Goal: Task Accomplishment & Management: Complete application form

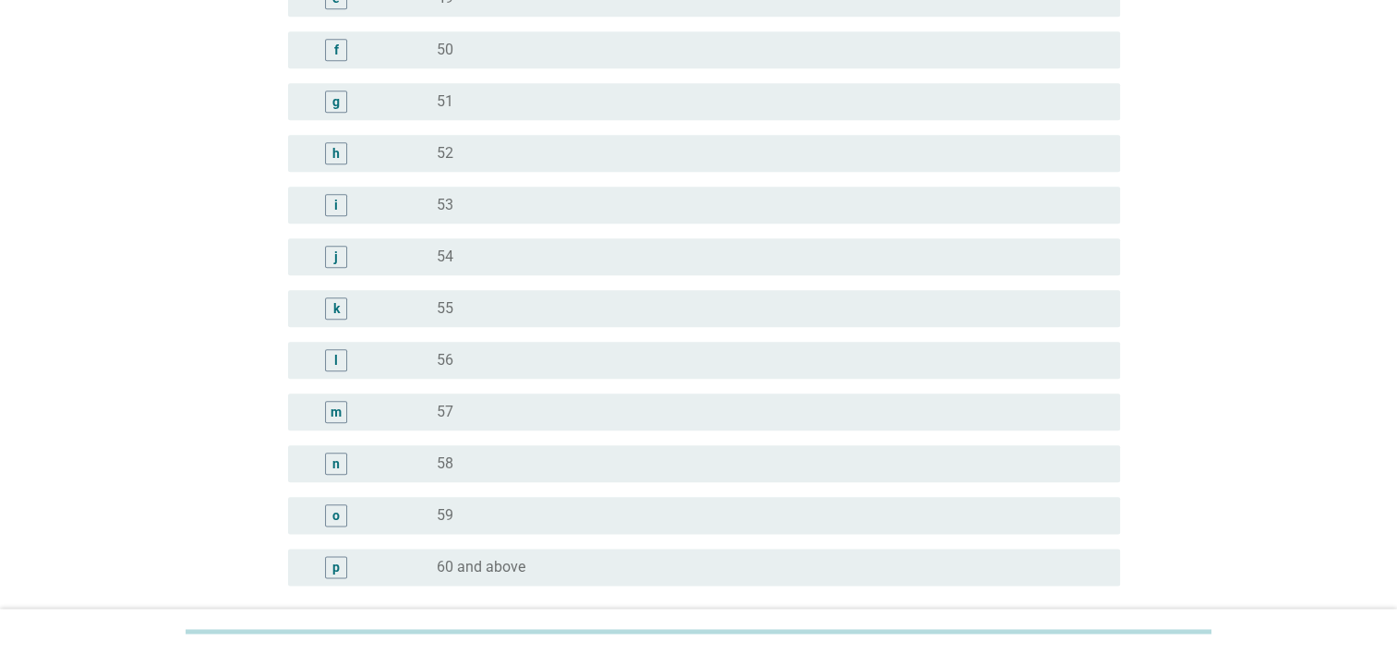
scroll to position [2124, 0]
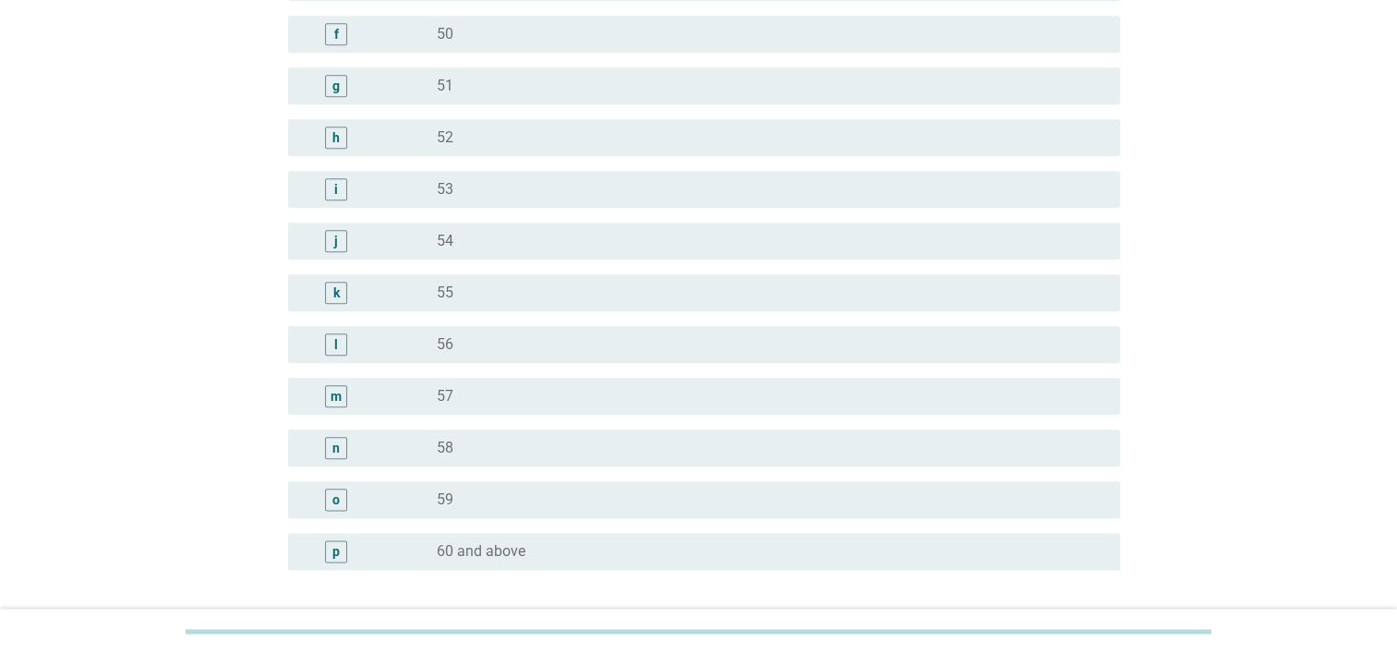
click at [338, 454] on div "n" at bounding box center [335, 447] width 7 height 19
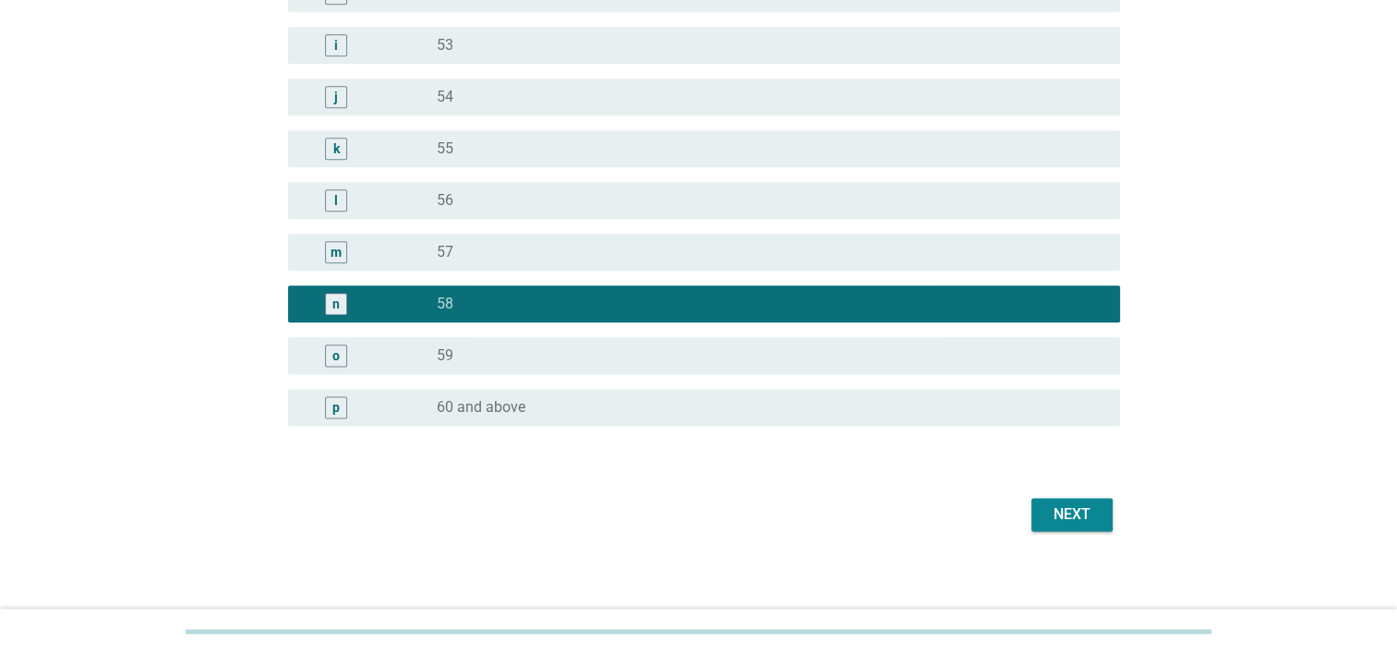
scroll to position [2278, 0]
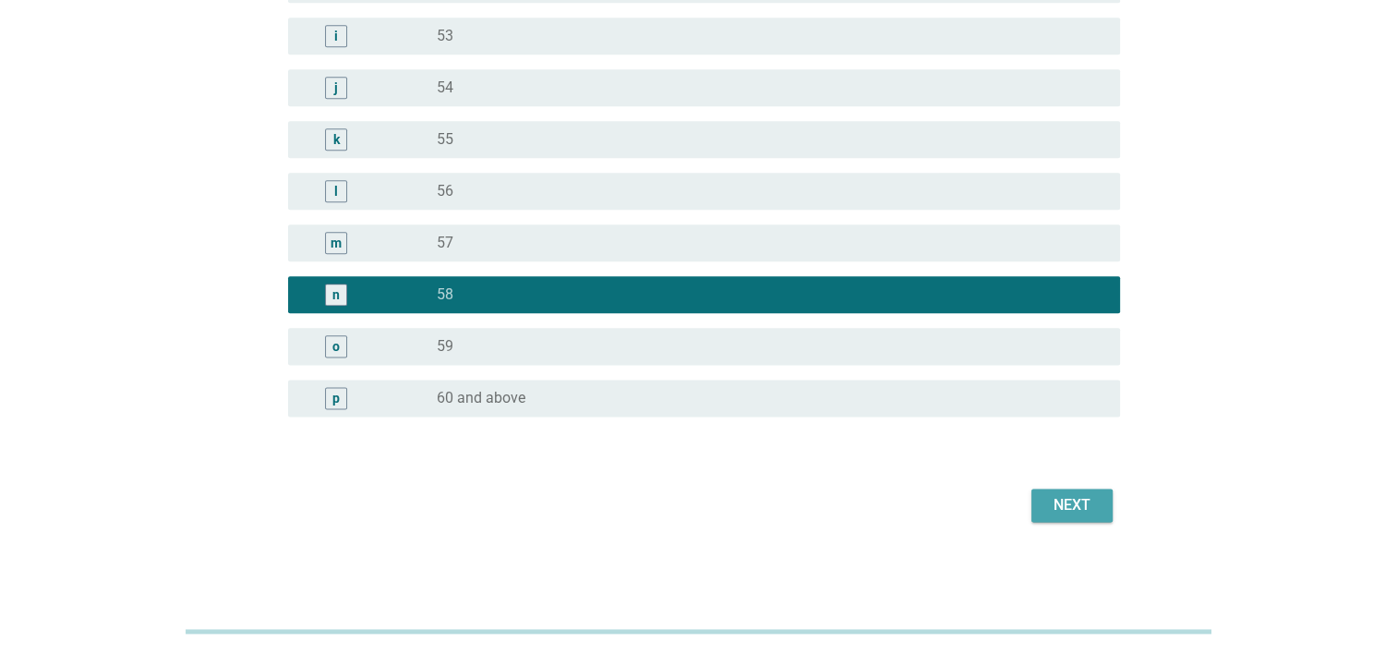
click at [1068, 502] on div "Next" at bounding box center [1072, 505] width 52 height 22
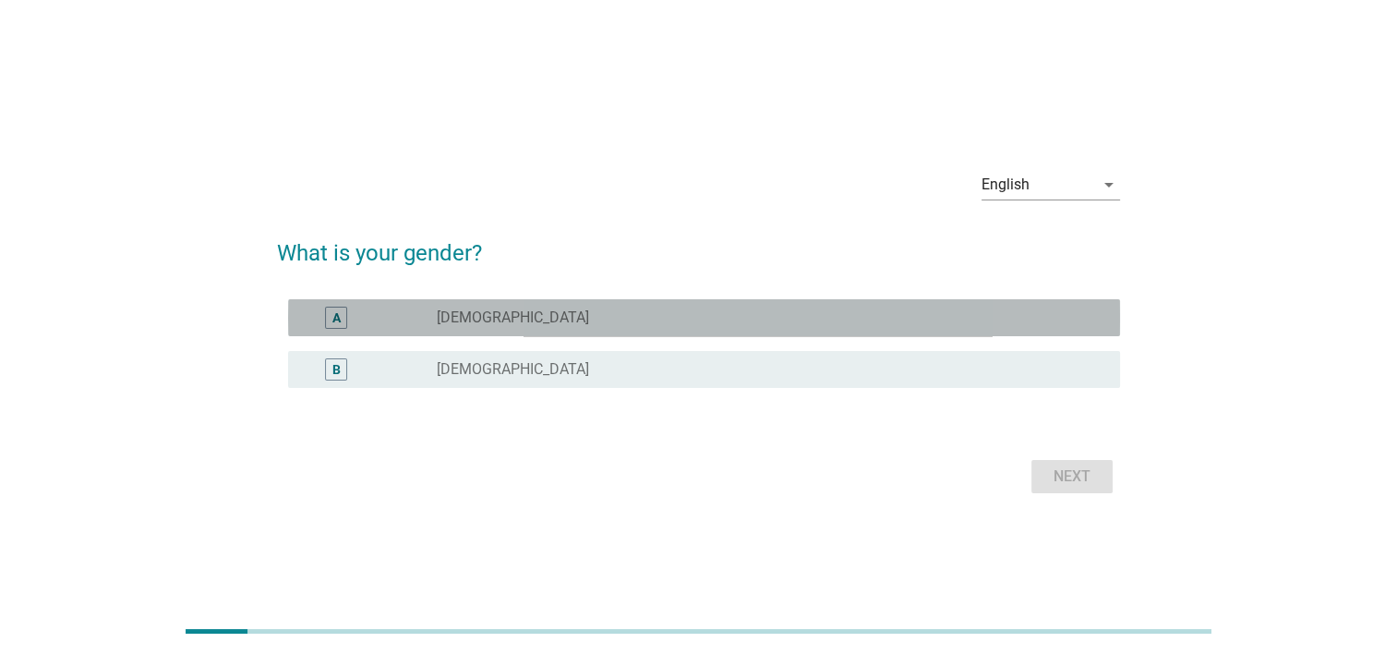
click at [473, 322] on div "radio_button_unchecked [DEMOGRAPHIC_DATA]" at bounding box center [764, 317] width 654 height 18
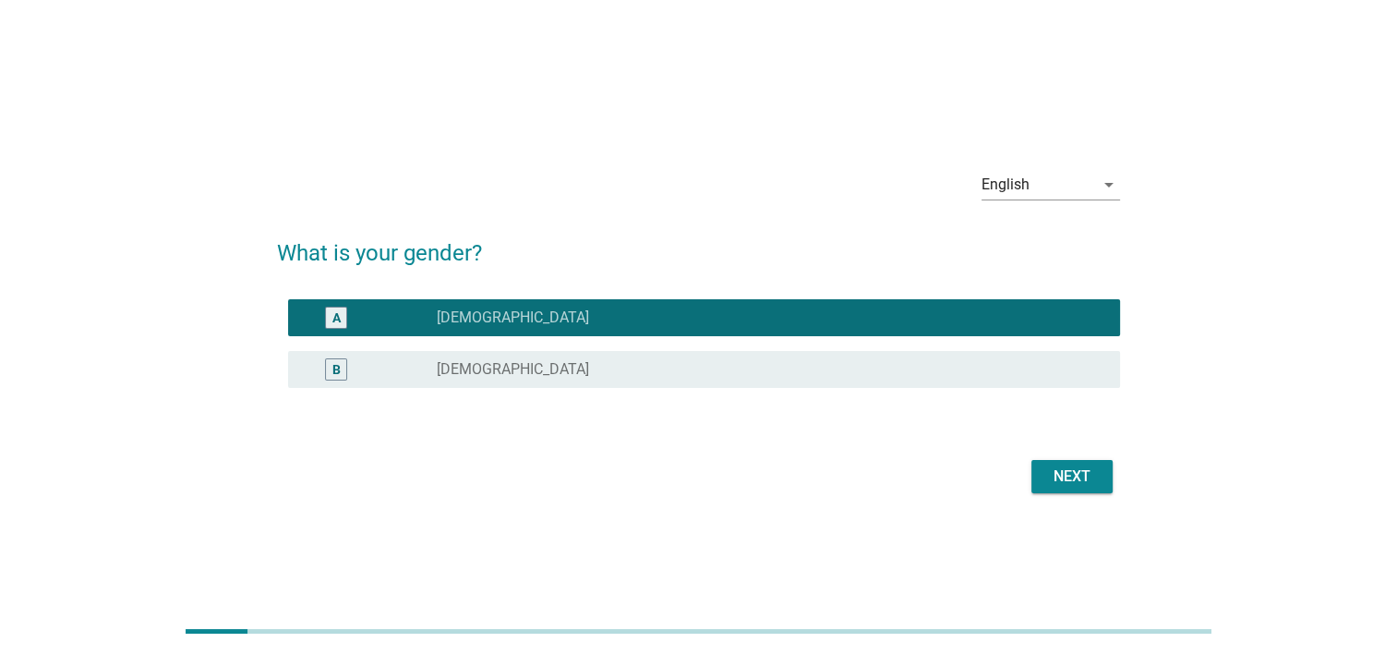
click at [1061, 471] on div "Next" at bounding box center [1072, 476] width 52 height 22
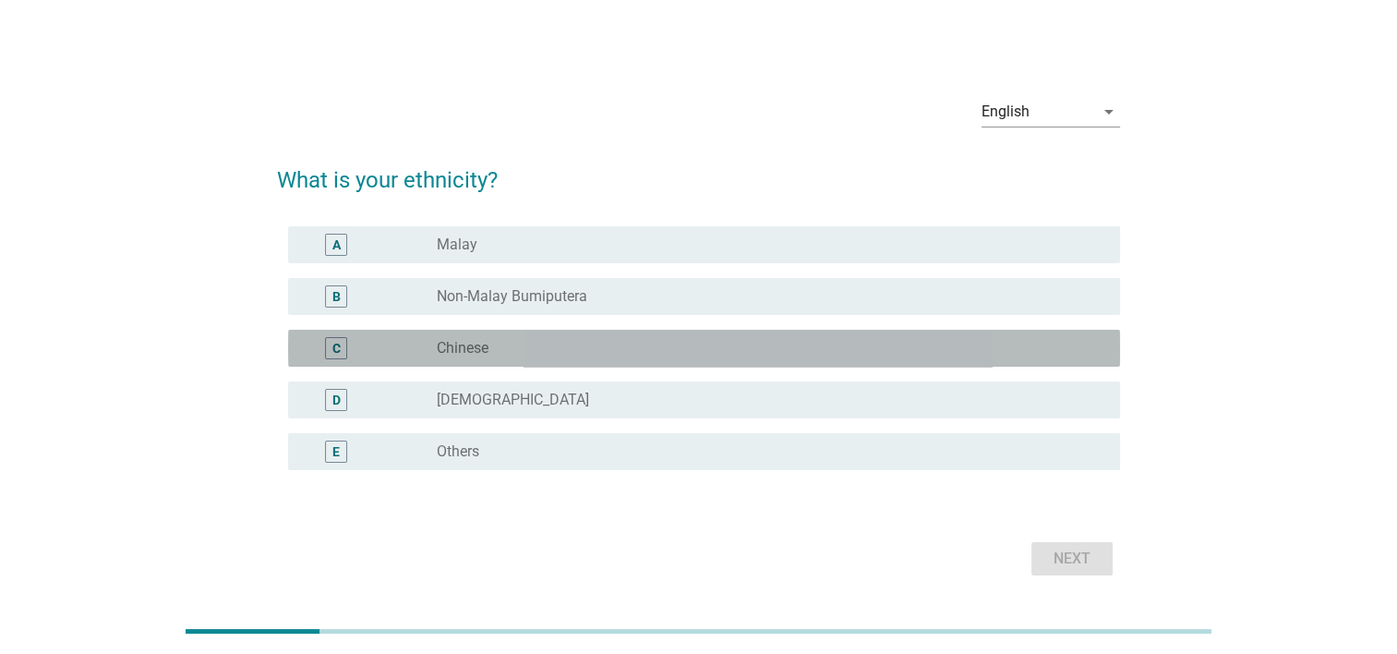
click at [486, 355] on label "Chinese" at bounding box center [463, 348] width 52 height 18
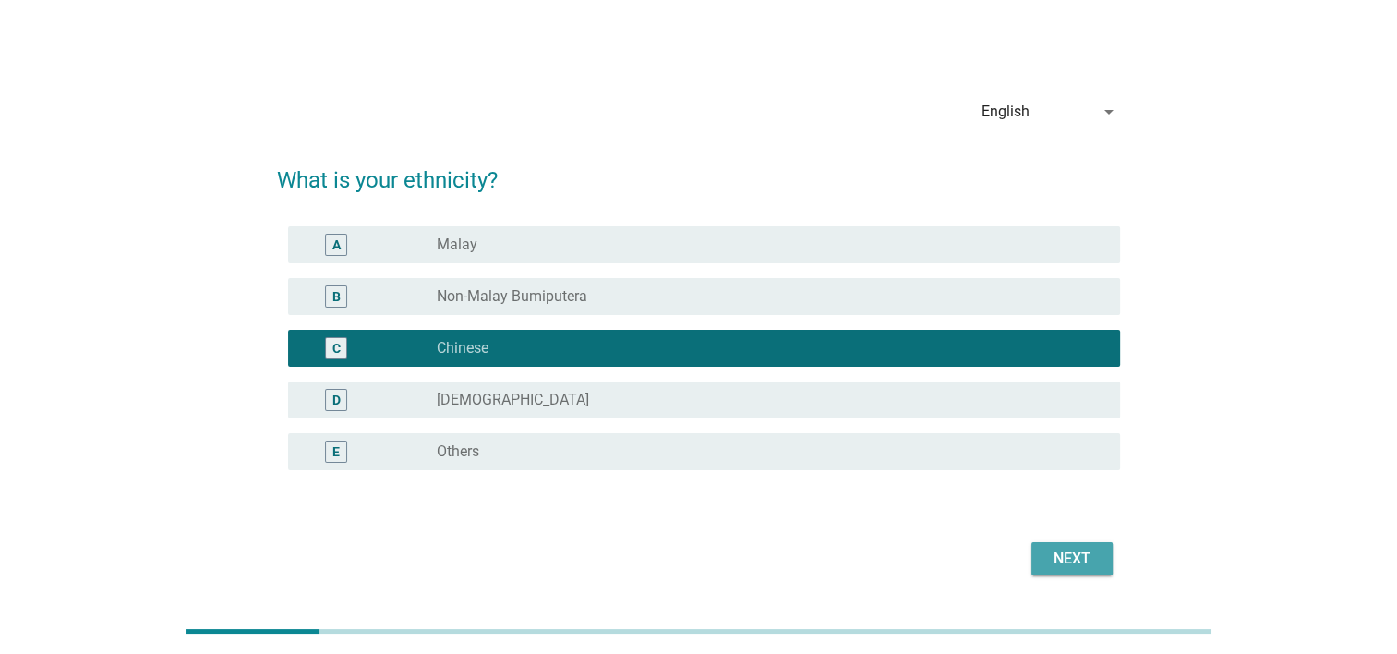
click at [1082, 551] on div "Next" at bounding box center [1072, 559] width 52 height 22
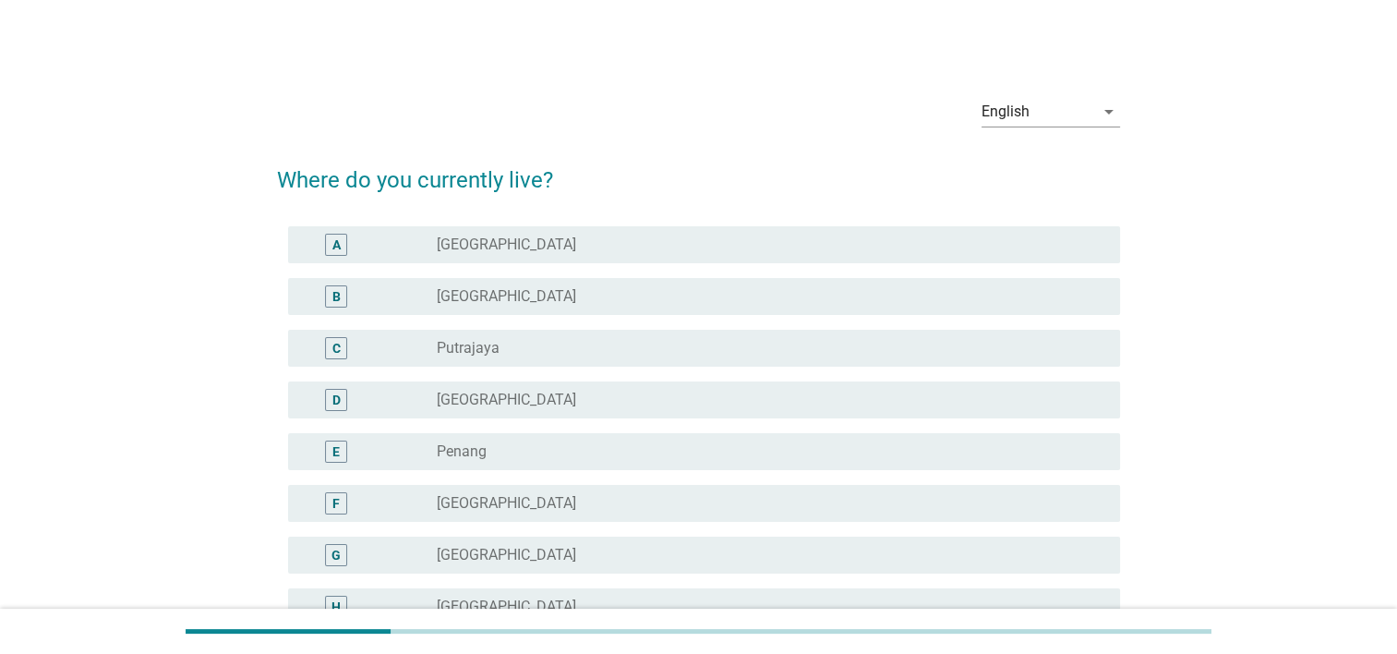
click at [484, 301] on label "[GEOGRAPHIC_DATA]" at bounding box center [506, 296] width 139 height 18
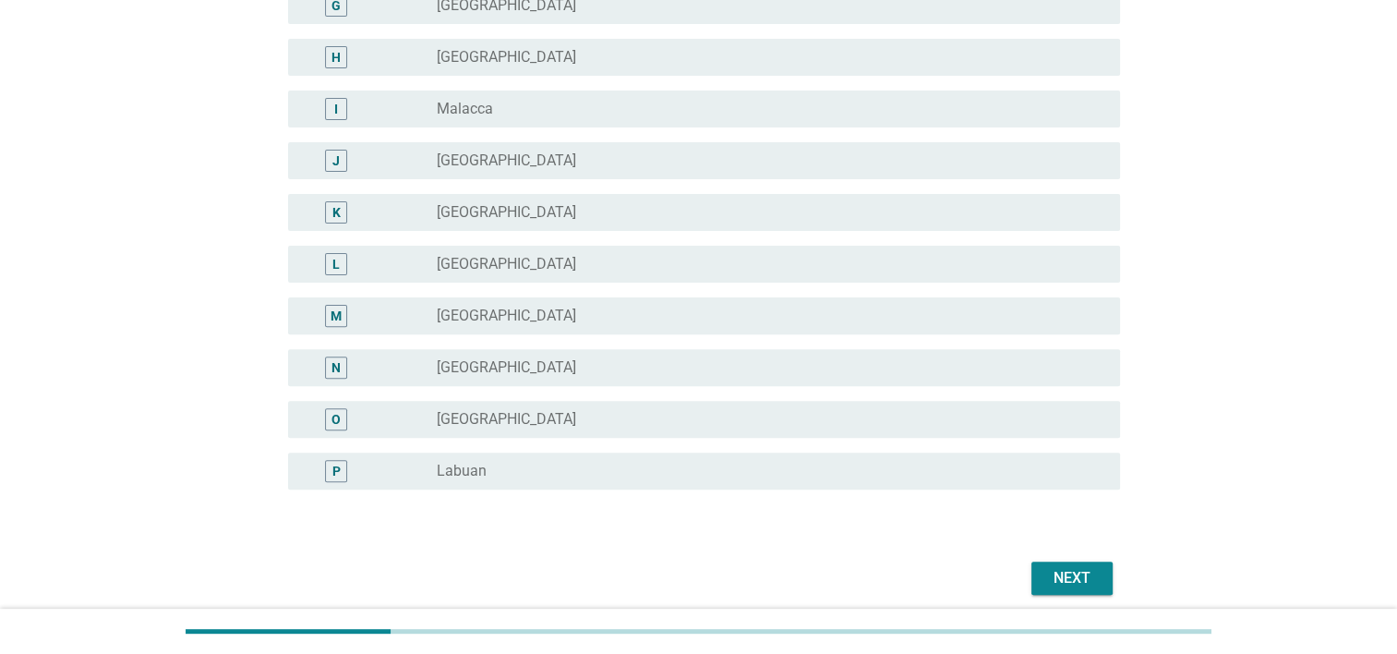
scroll to position [554, 0]
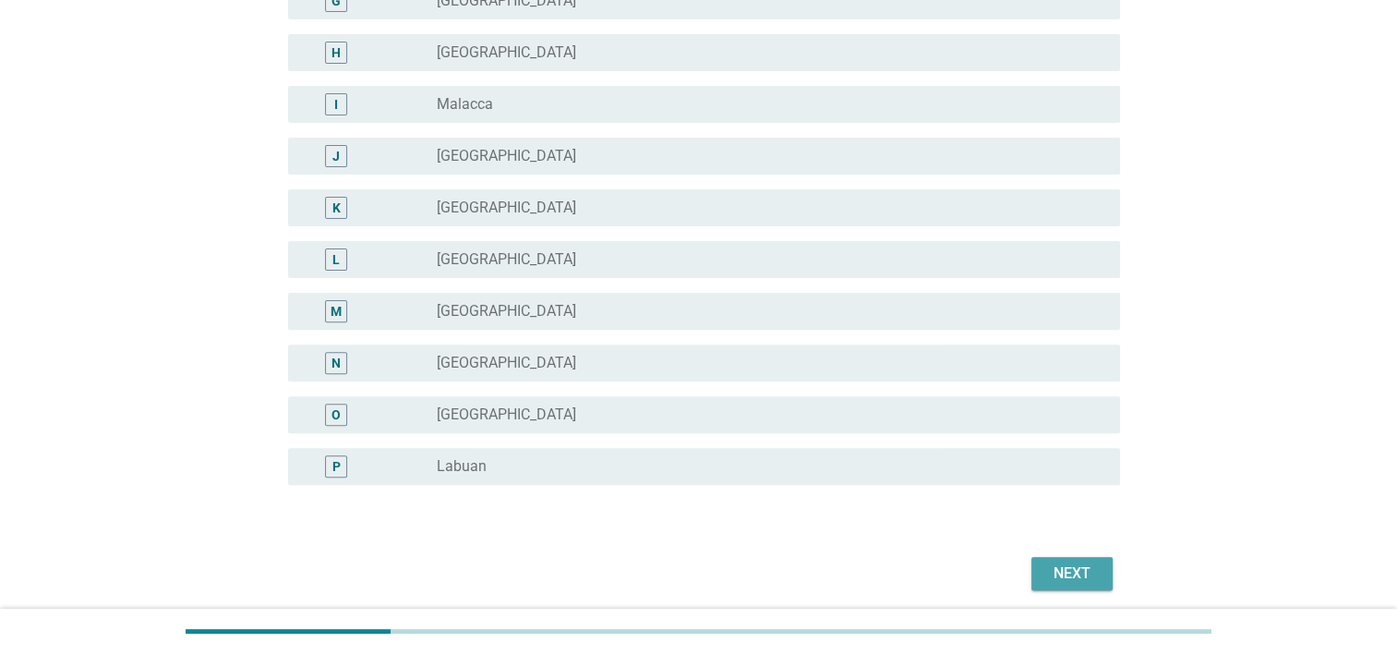
click at [1049, 567] on div "Next" at bounding box center [1072, 573] width 52 height 22
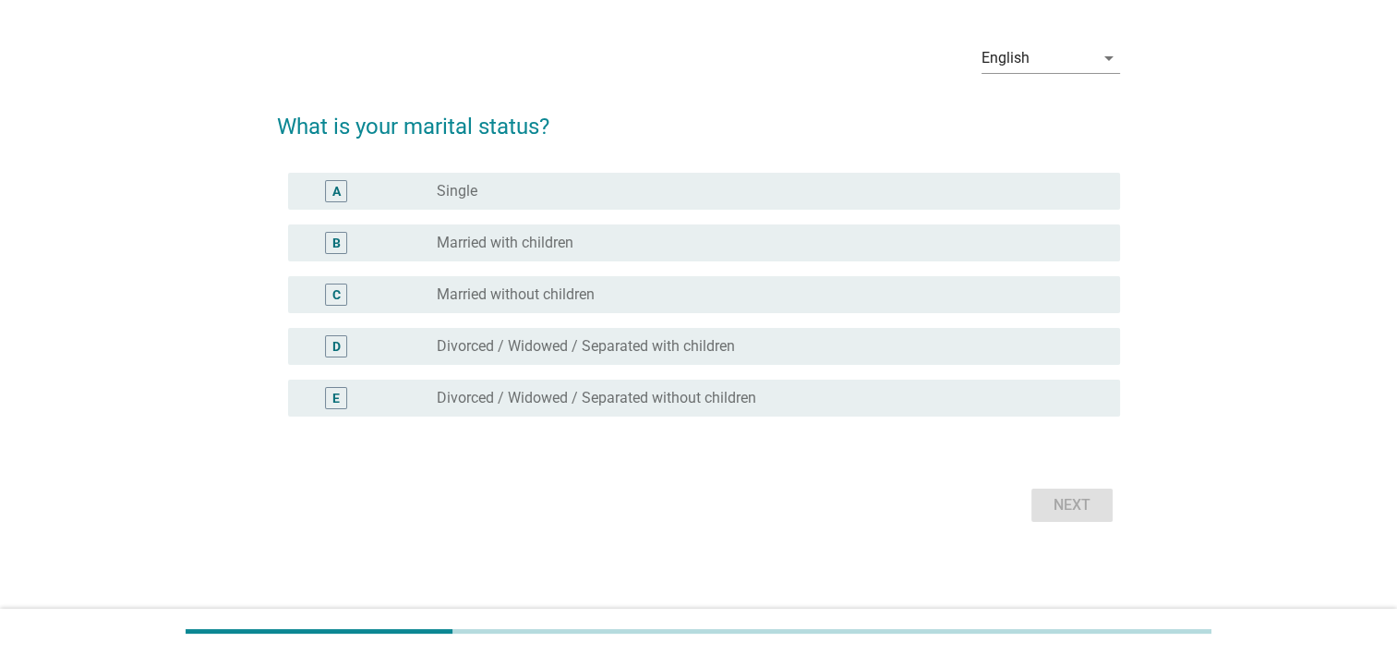
scroll to position [0, 0]
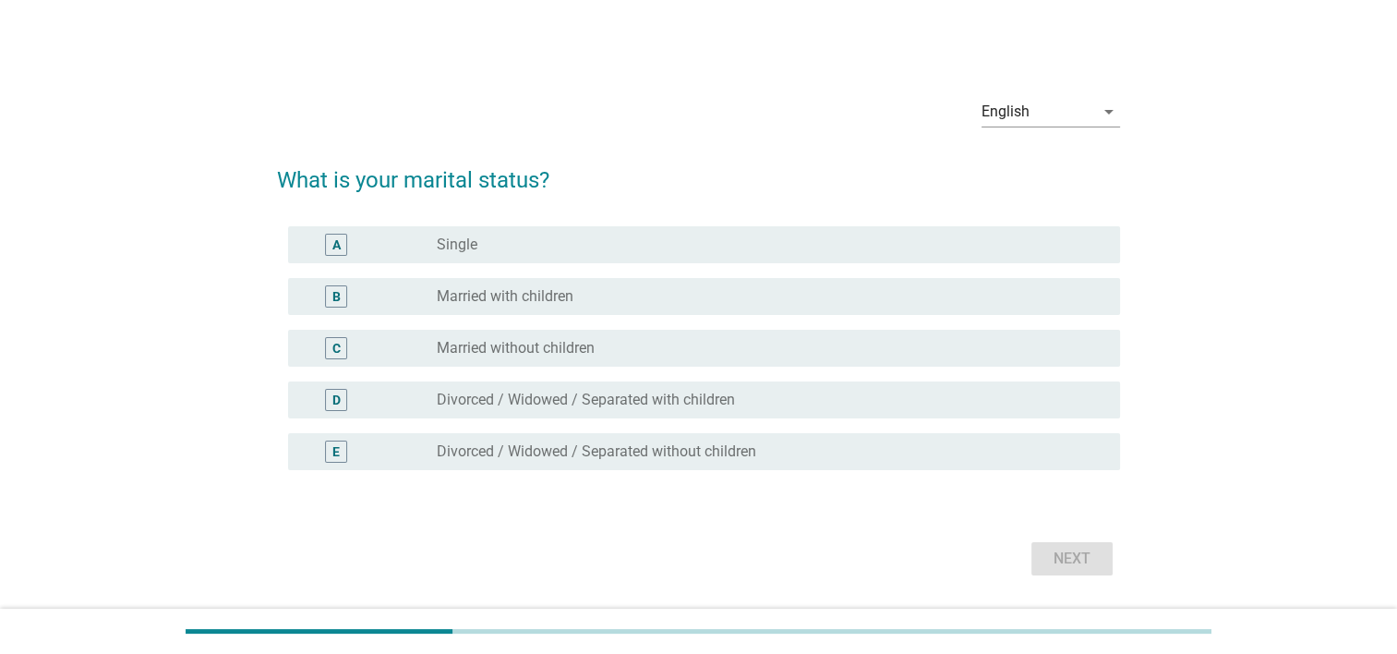
click at [565, 303] on label "Married with children" at bounding box center [505, 296] width 137 height 18
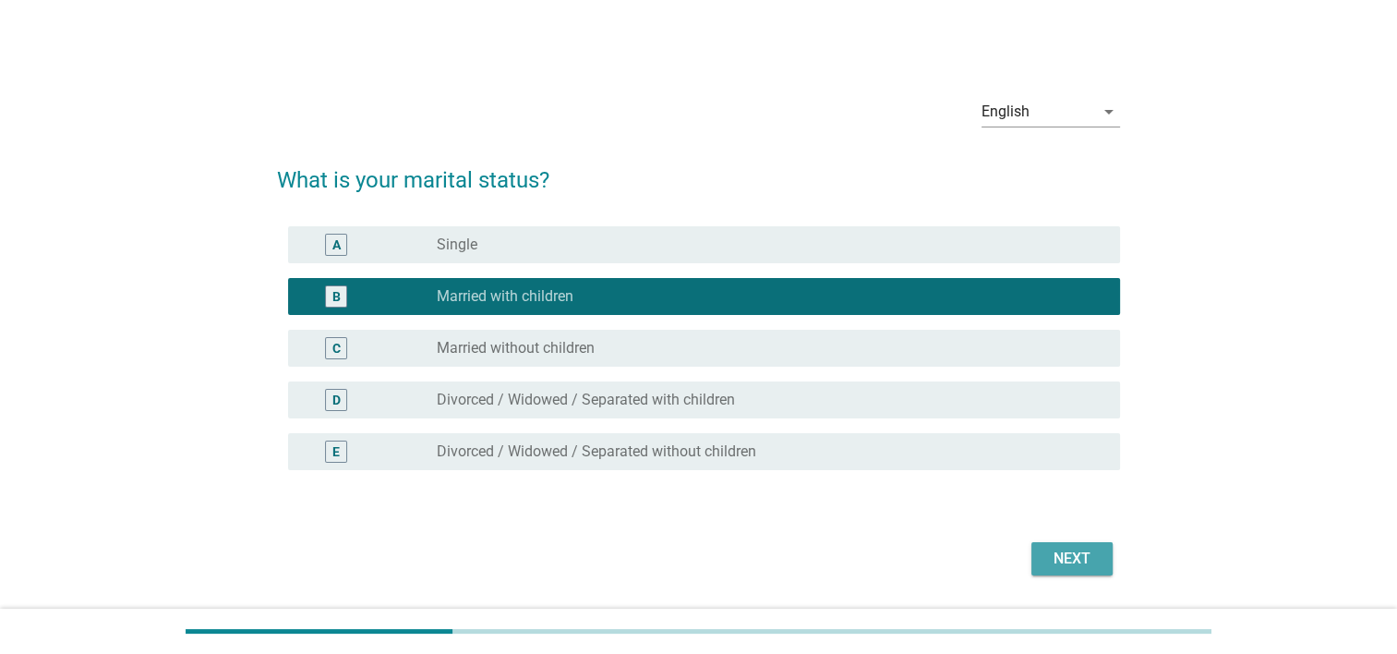
click at [1075, 559] on div "Next" at bounding box center [1072, 559] width 52 height 22
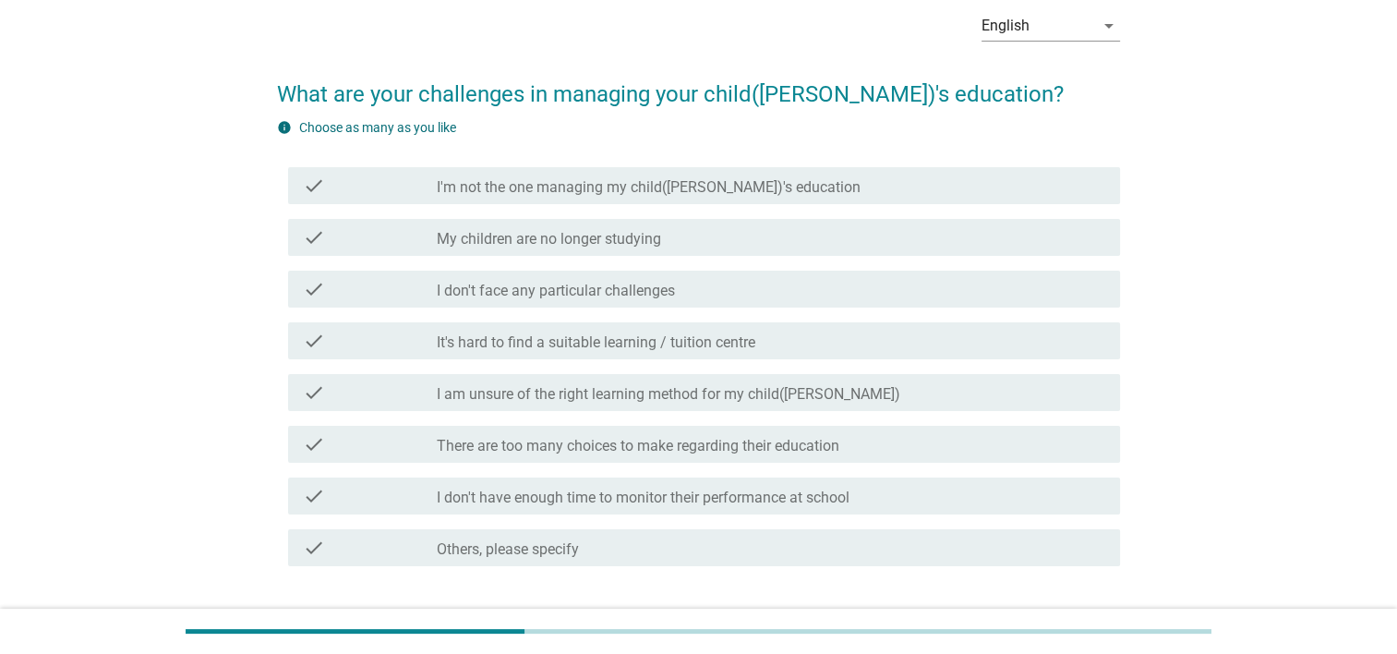
scroll to position [92, 0]
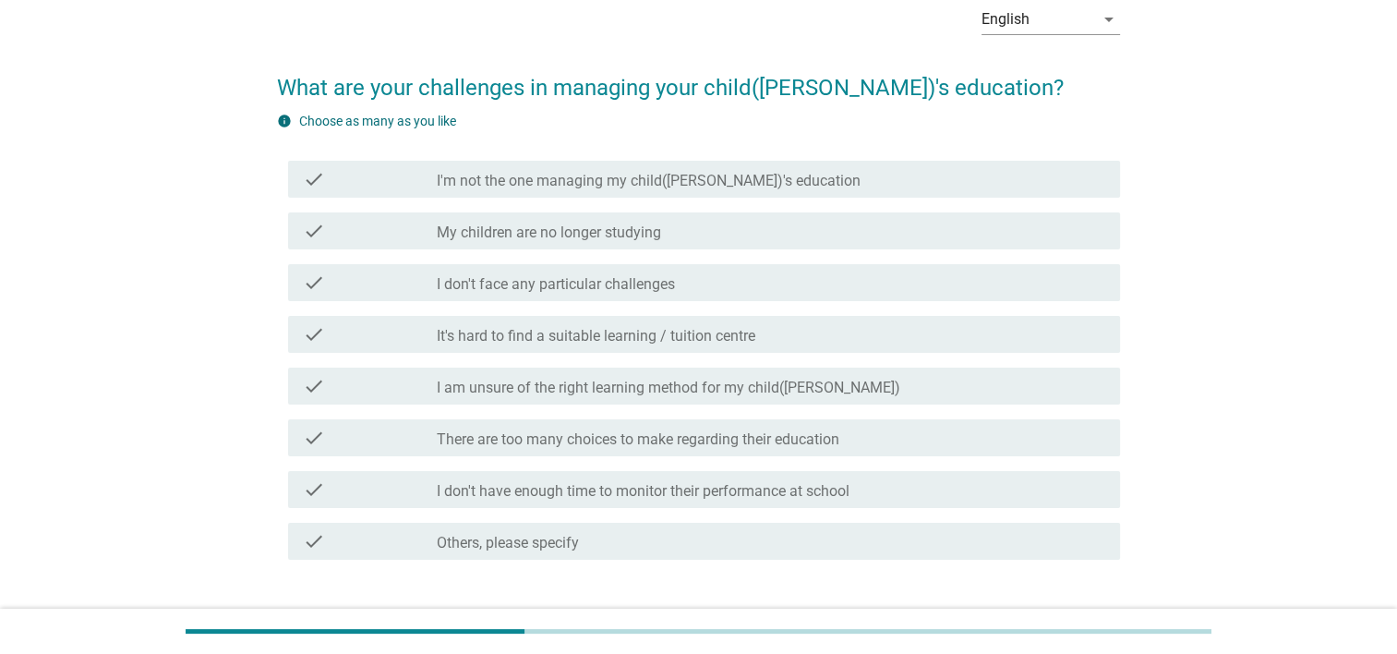
click at [479, 441] on label "There are too many choices to make regarding their education" at bounding box center [638, 439] width 403 height 18
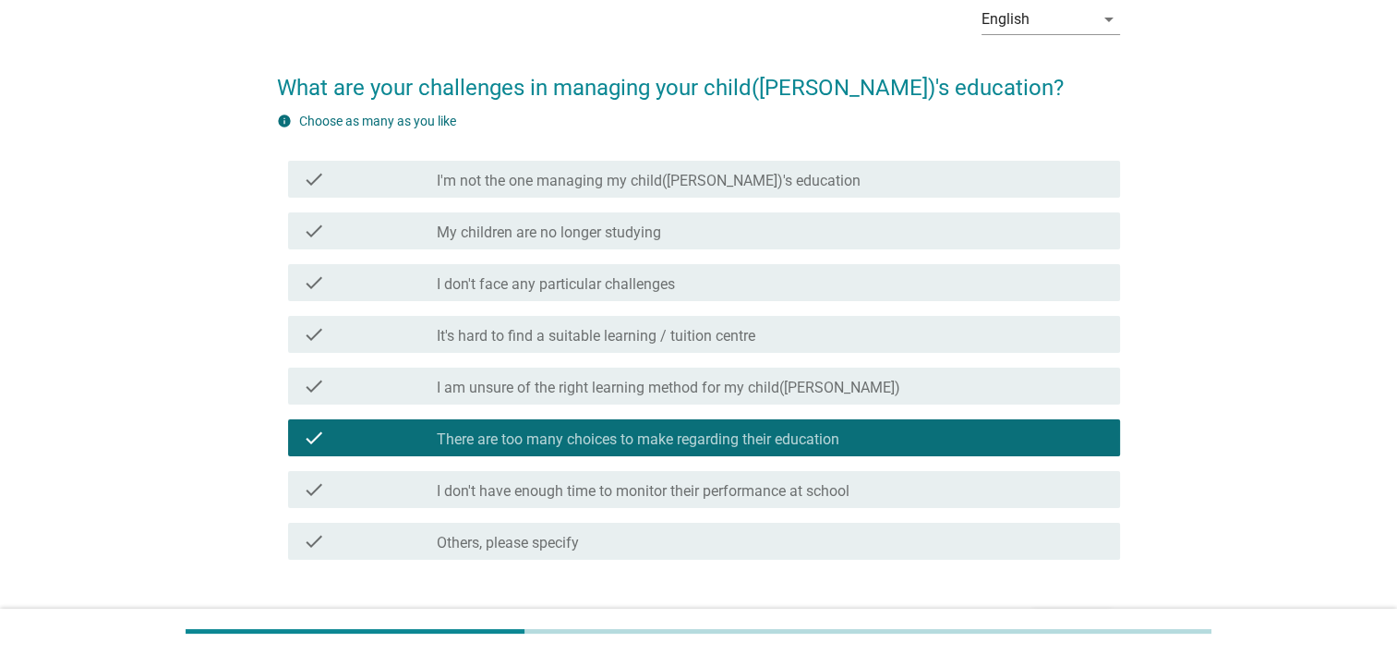
click at [484, 501] on div "check check_box_outline_blank I don't have enough time to monitor their perform…" at bounding box center [704, 489] width 832 height 37
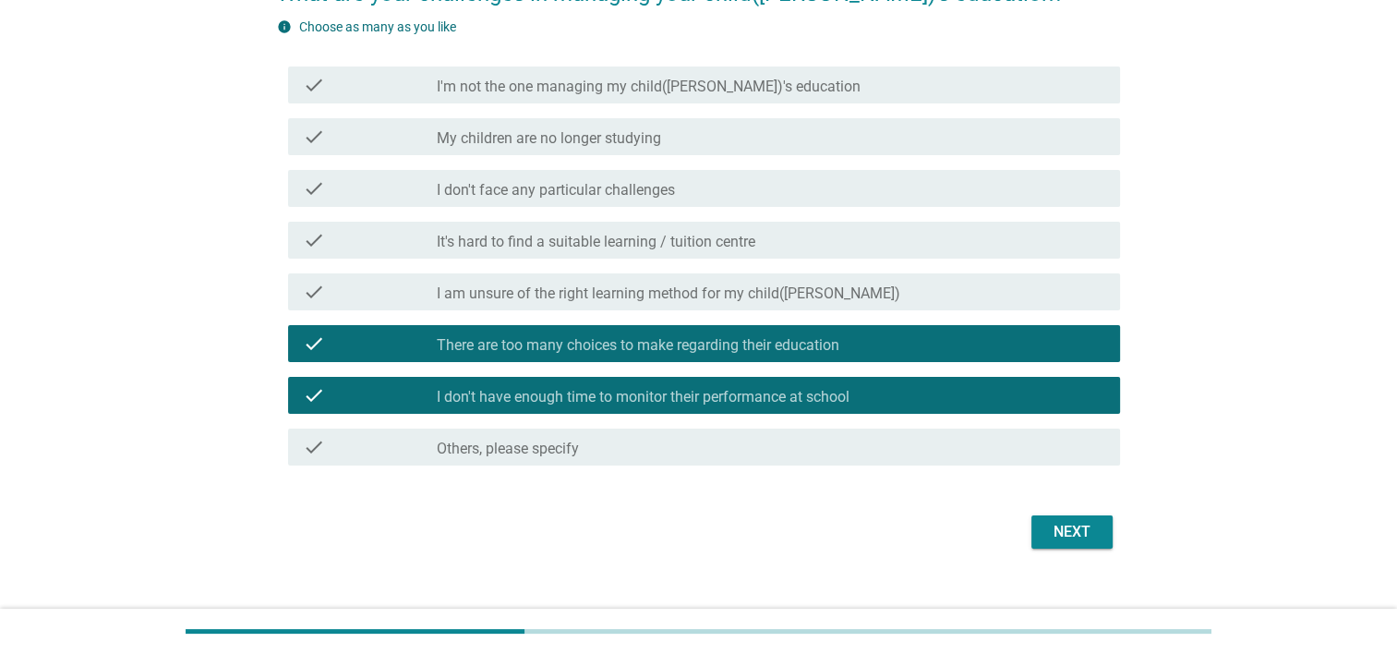
scroll to position [213, 0]
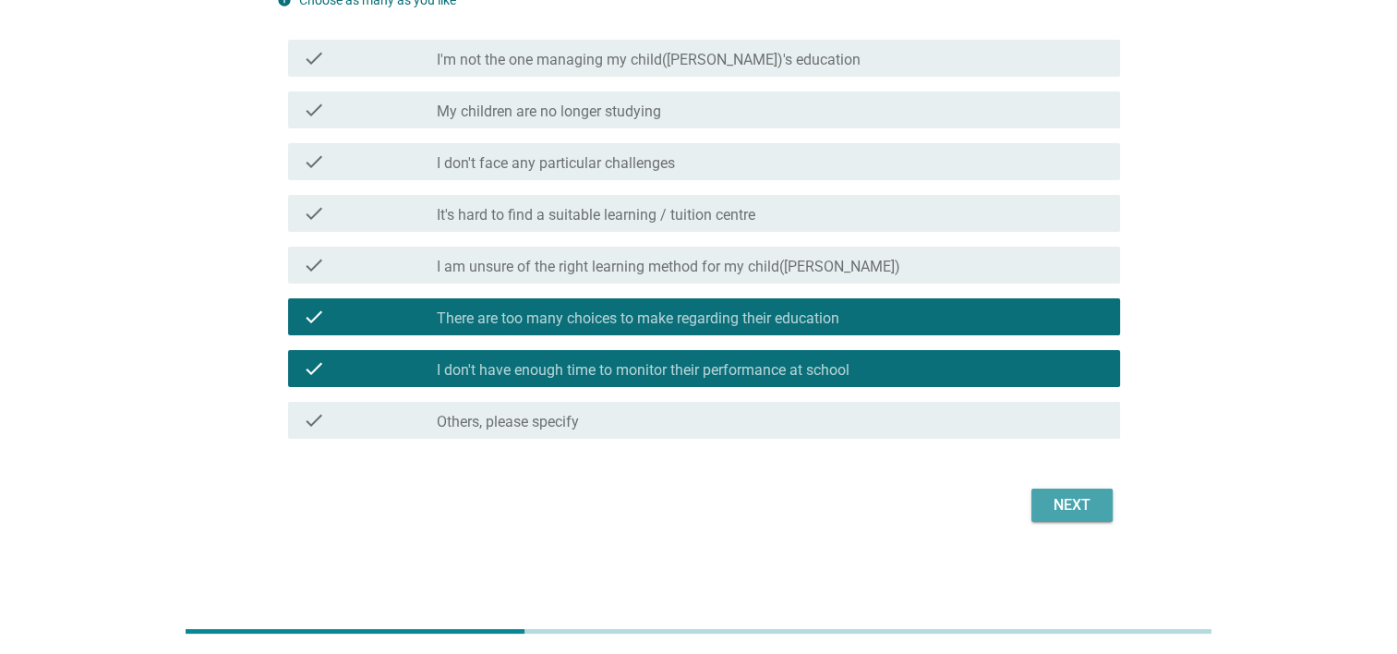
click at [1062, 502] on div "Next" at bounding box center [1072, 505] width 52 height 22
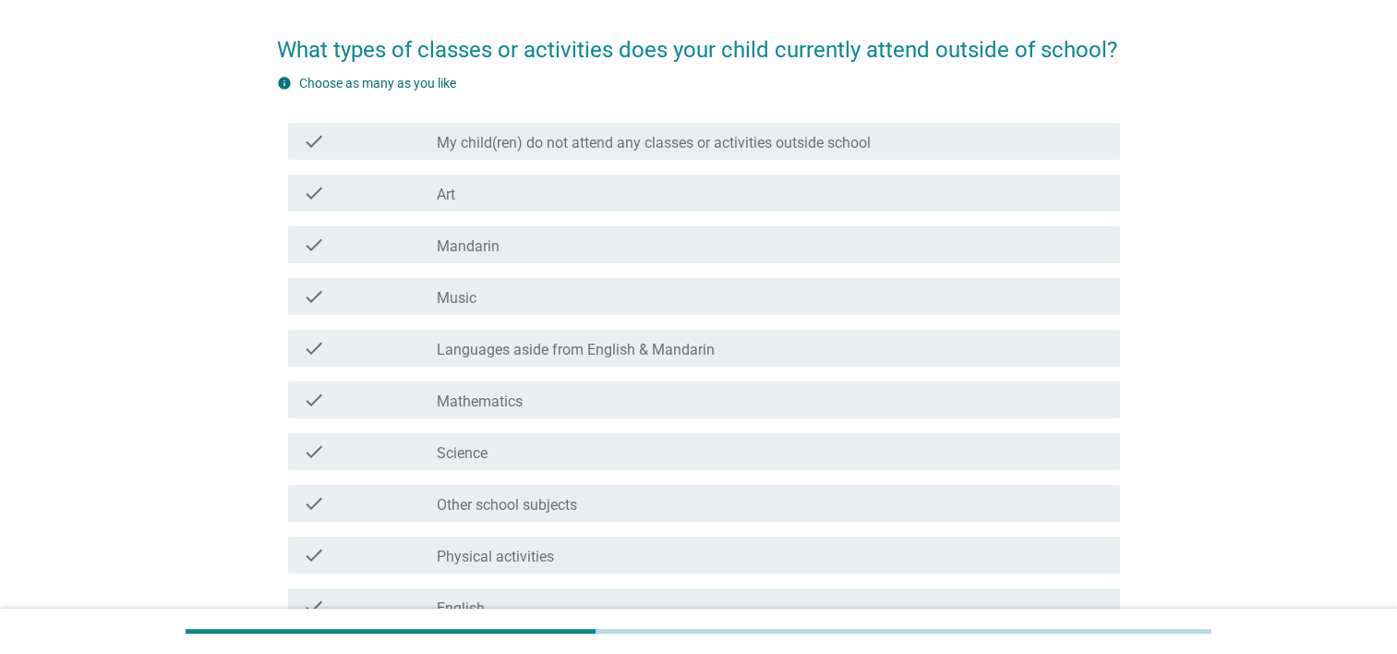
scroll to position [185, 0]
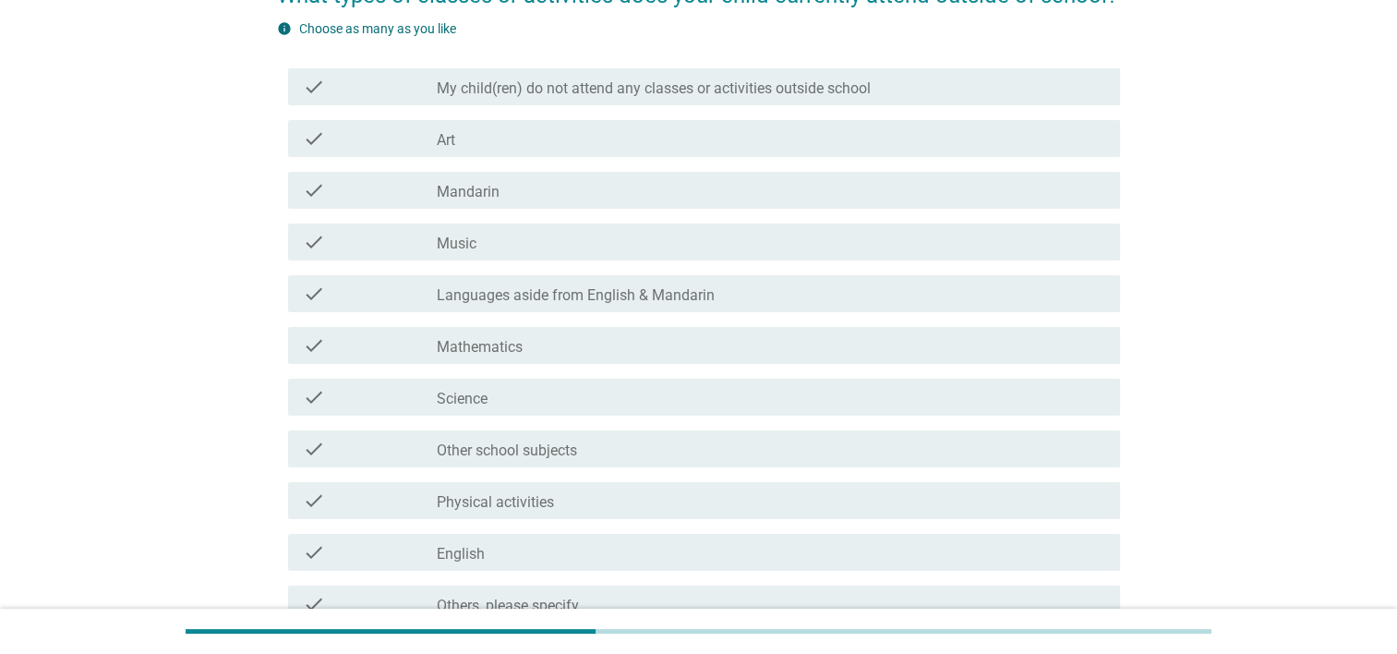
click at [477, 404] on label "Science" at bounding box center [462, 399] width 51 height 18
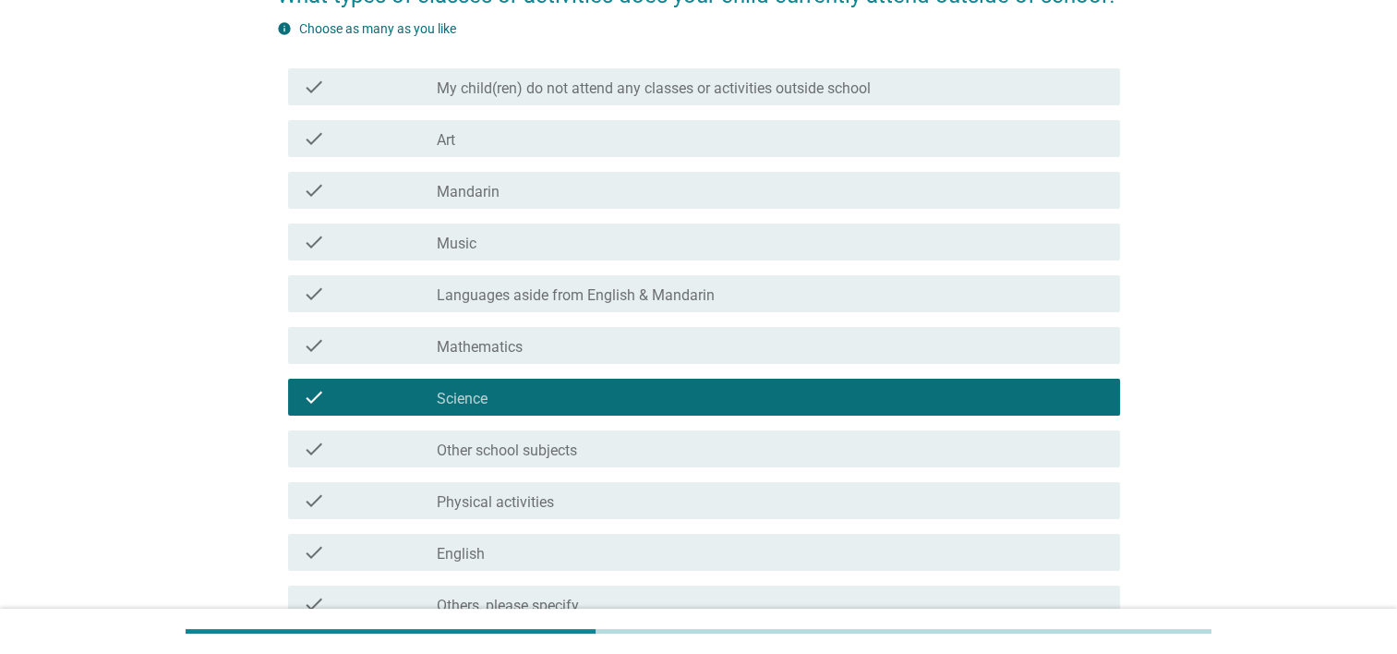
click at [565, 352] on div "check_box_outline_blank Mathematics" at bounding box center [771, 345] width 669 height 22
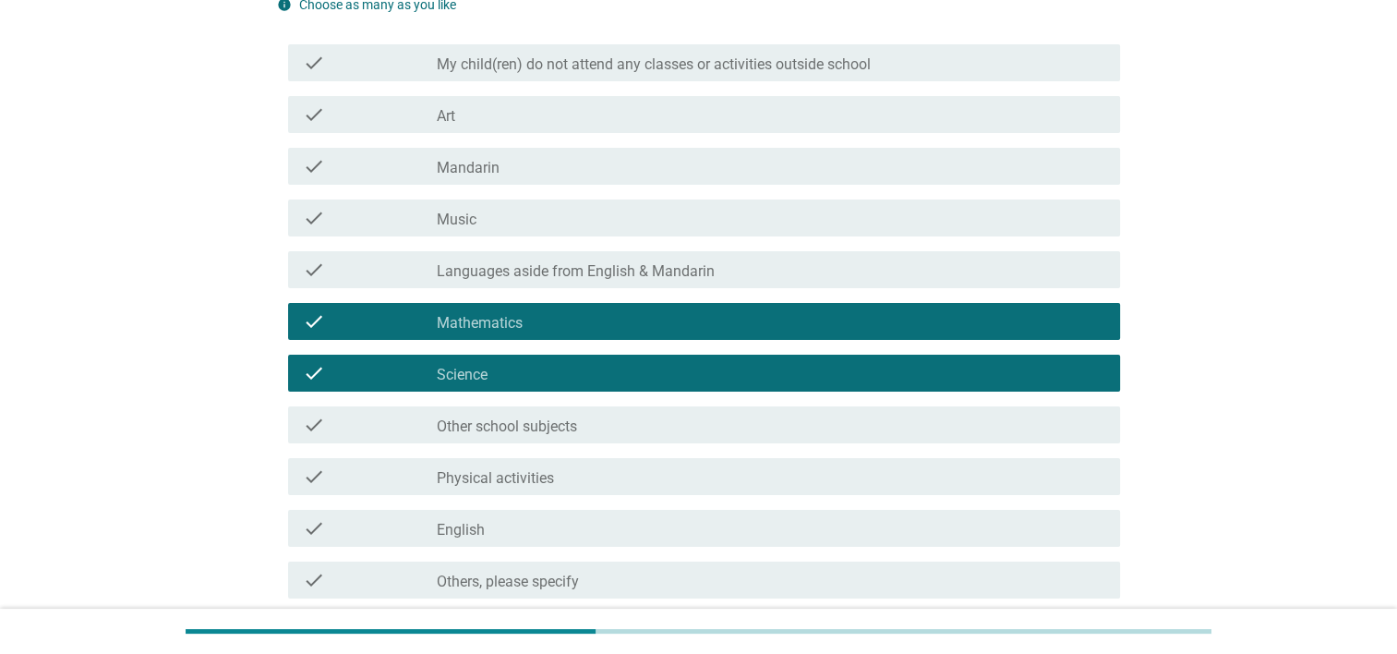
scroll to position [277, 0]
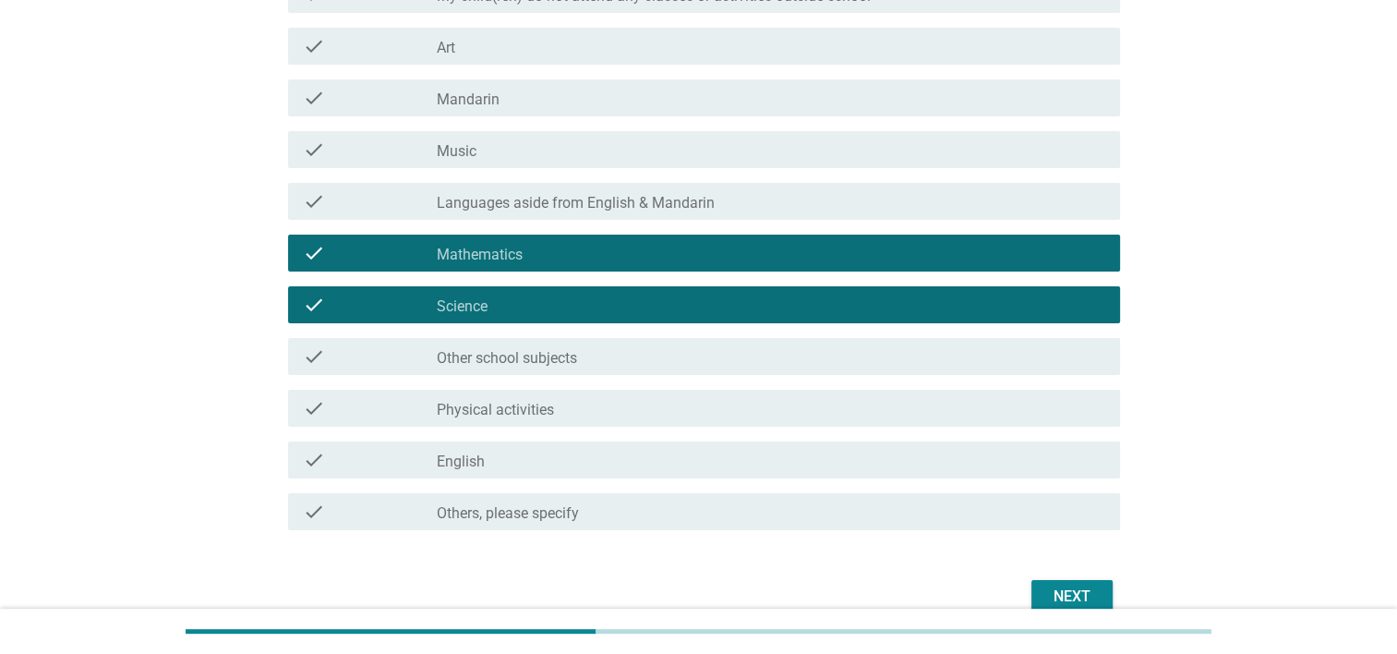
click at [543, 472] on div "check check_box_outline_blank English" at bounding box center [704, 459] width 832 height 37
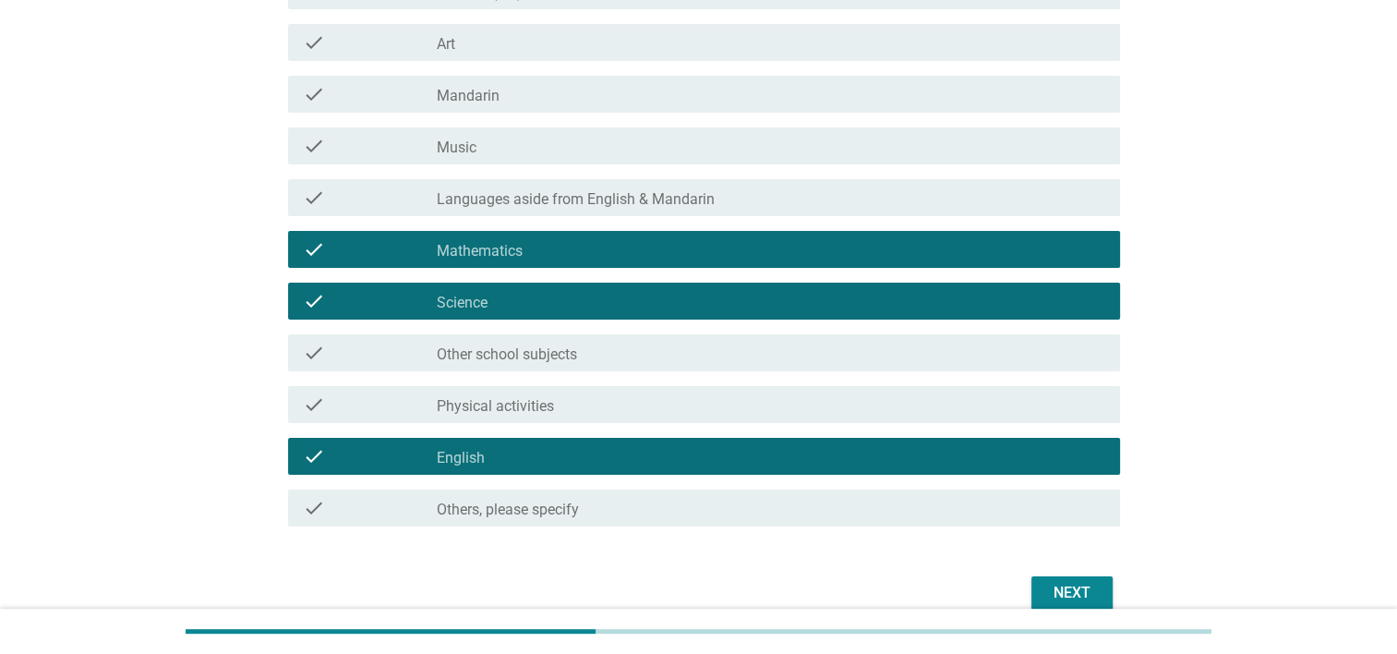
scroll to position [369, 0]
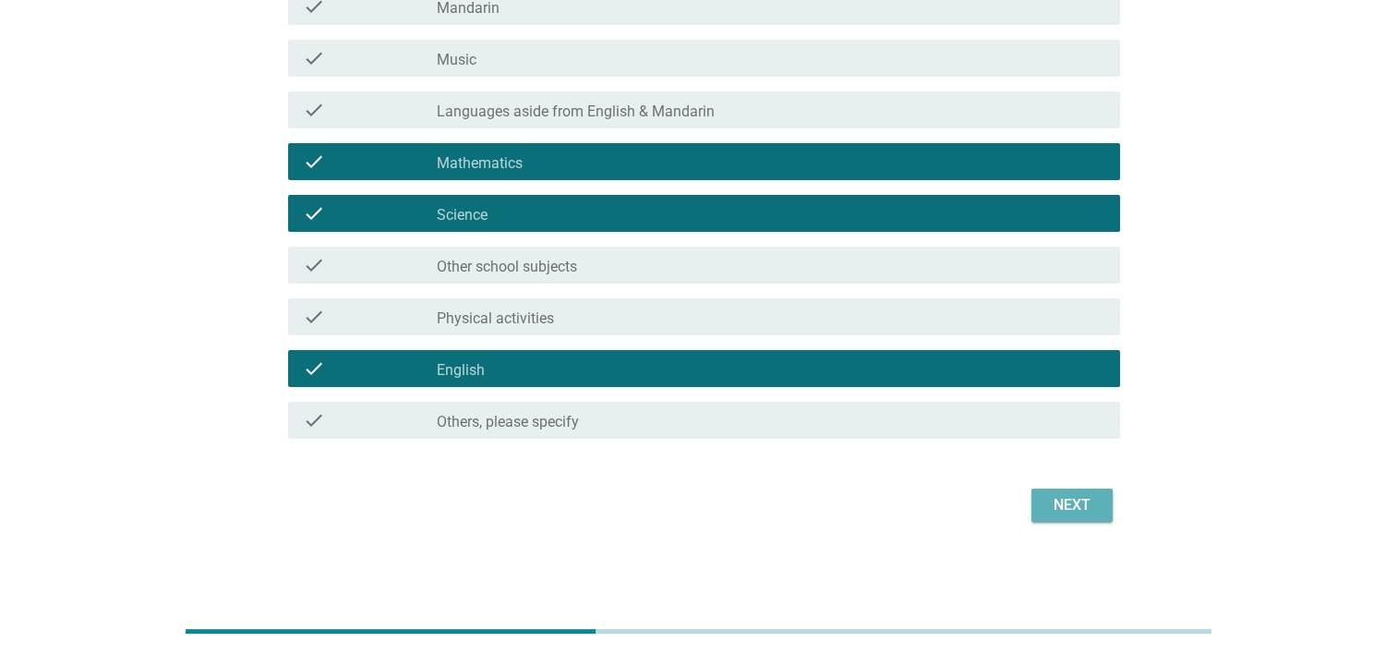
drag, startPoint x: 1076, startPoint y: 510, endPoint x: 1092, endPoint y: 518, distance: 17.8
click at [1076, 510] on div "Next" at bounding box center [1072, 505] width 52 height 22
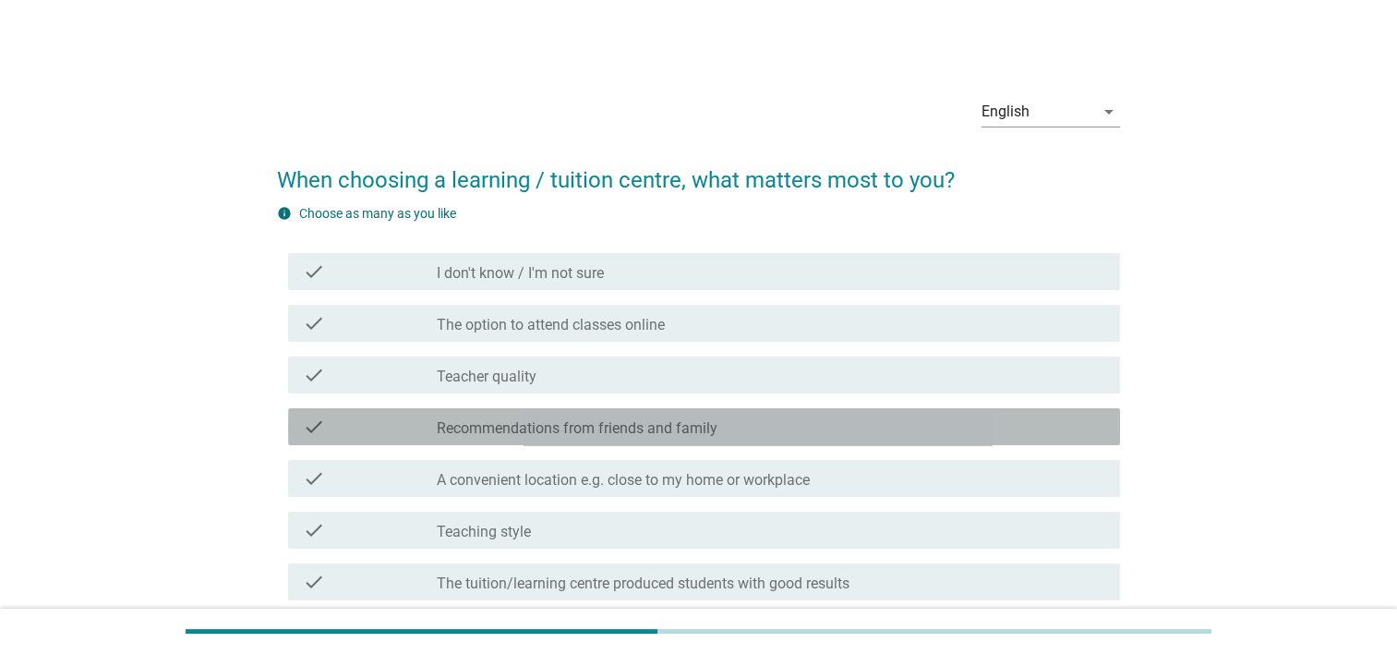
click at [623, 430] on label "Recommendations from friends and family" at bounding box center [577, 428] width 281 height 18
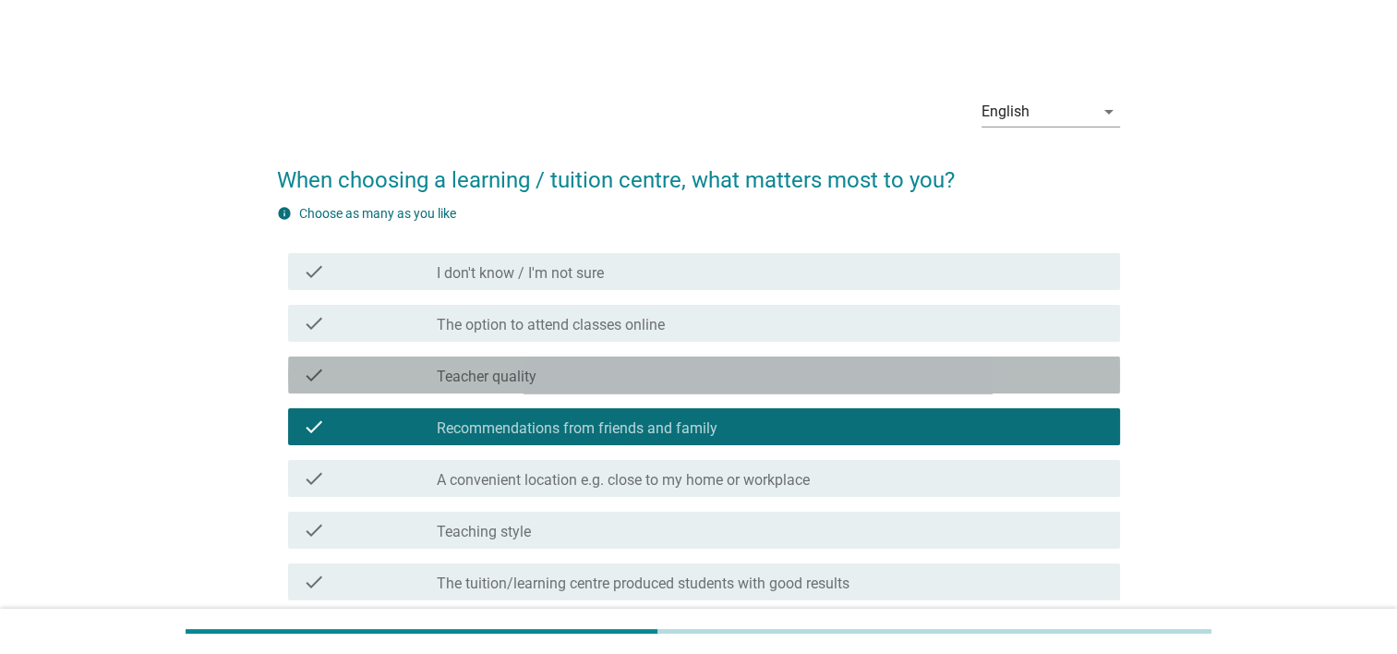
click at [538, 377] on div "check_box_outline_blank Teacher quality" at bounding box center [771, 375] width 669 height 22
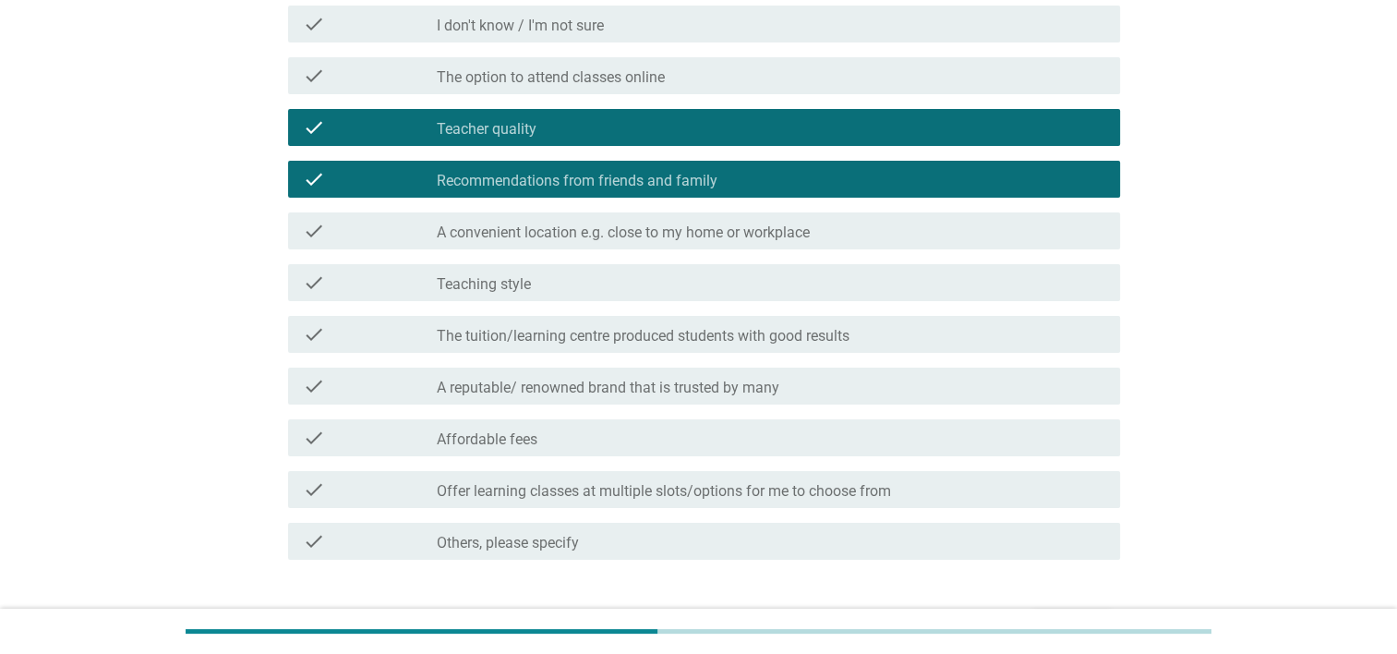
scroll to position [277, 0]
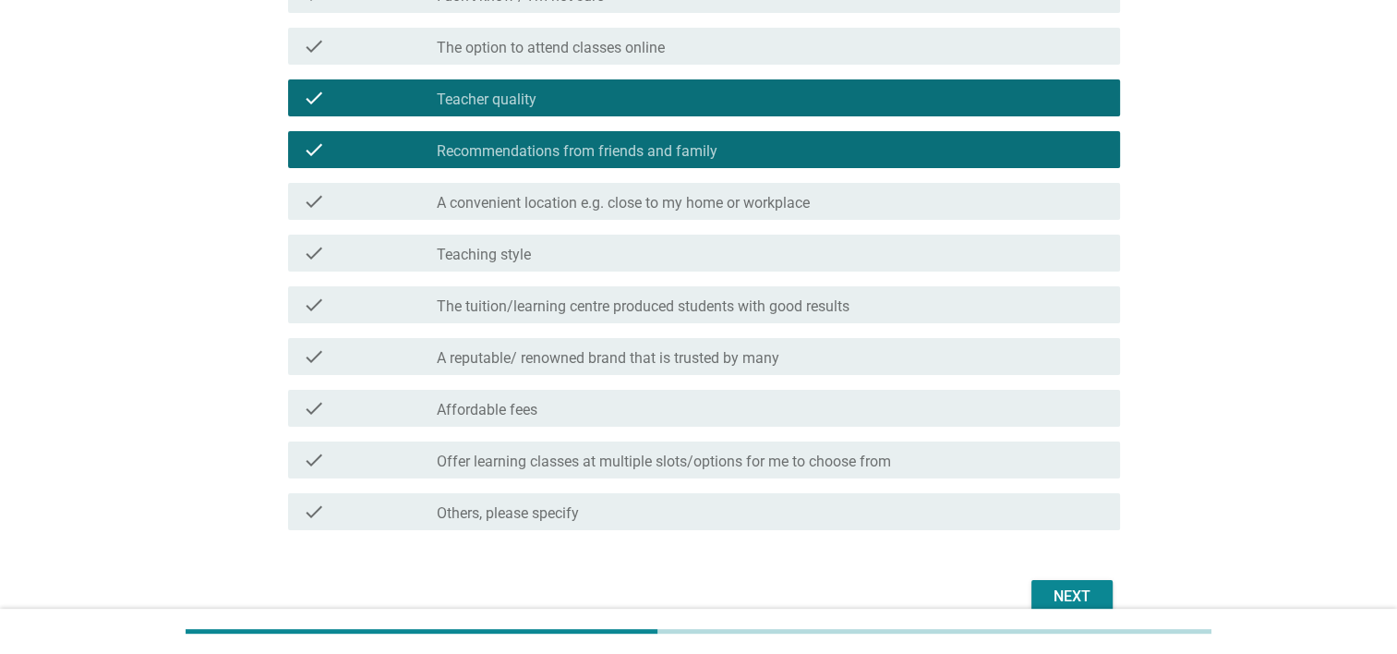
click at [1082, 594] on div "Next" at bounding box center [1072, 597] width 52 height 22
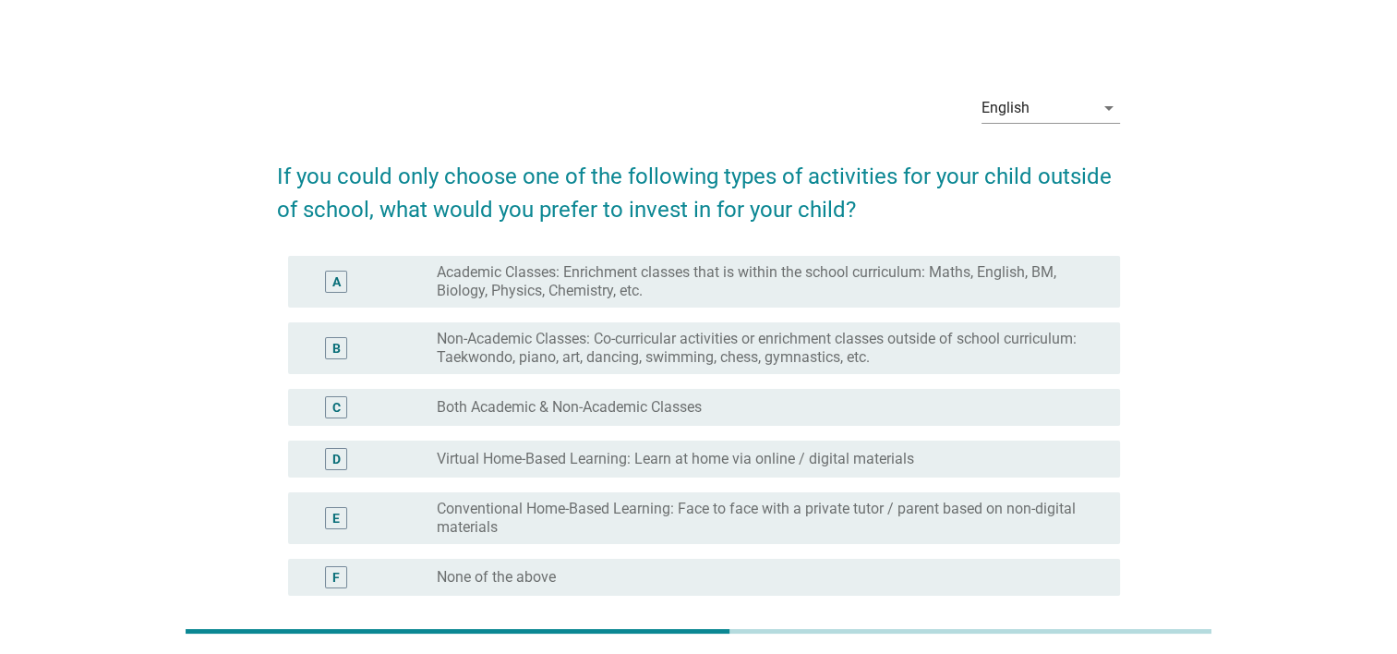
scroll to position [0, 0]
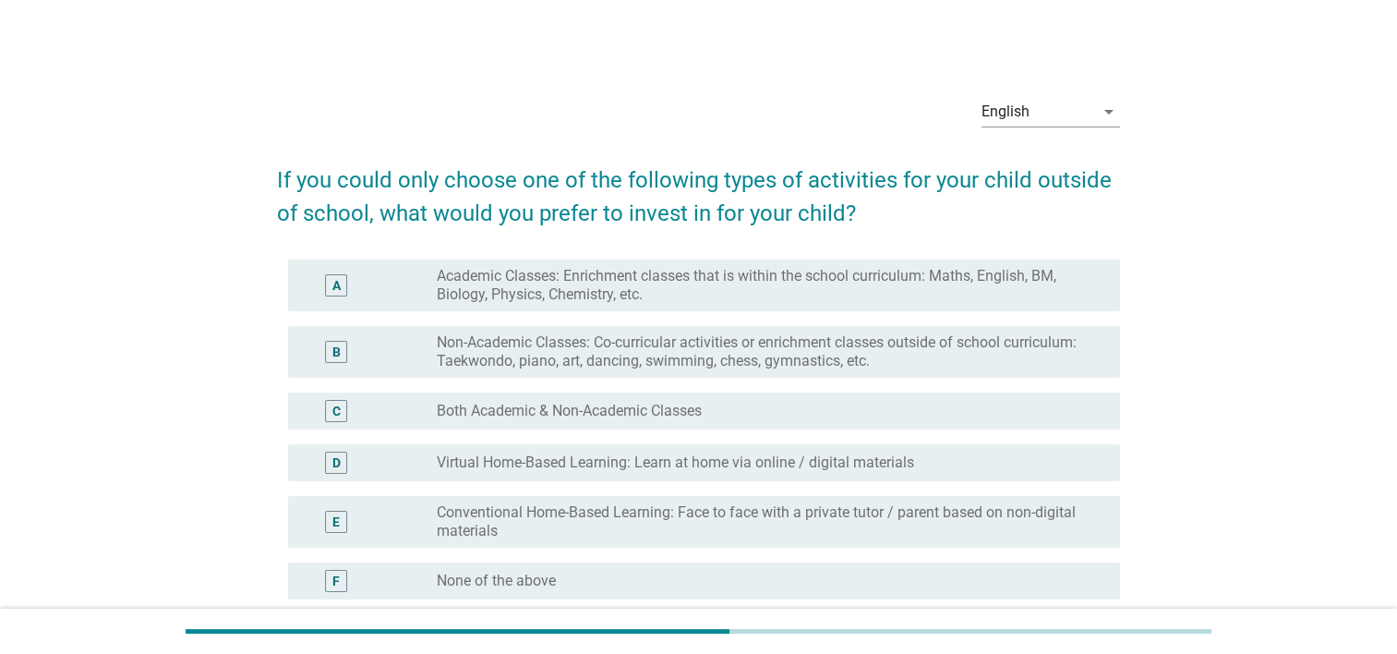
click at [810, 293] on label "Academic Classes: Enrichment classes that is within the school curriculum: Math…" at bounding box center [764, 285] width 654 height 37
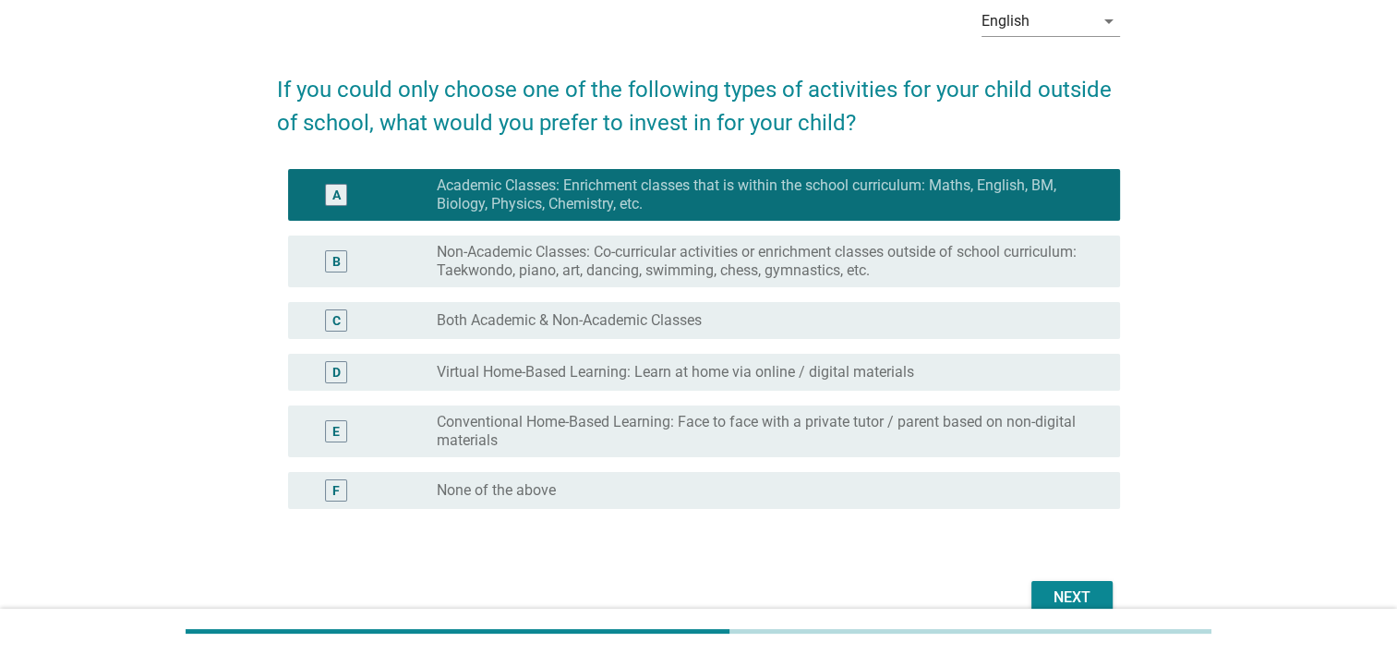
scroll to position [92, 0]
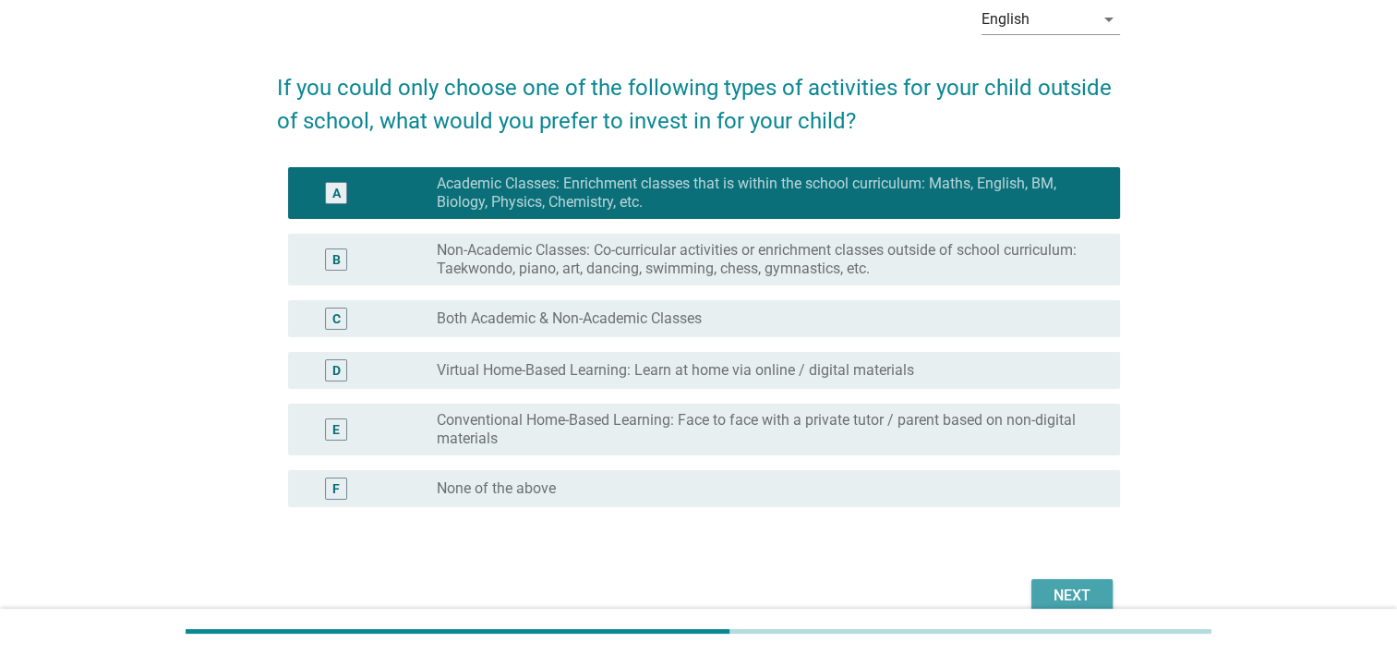
click at [1065, 587] on div "Next" at bounding box center [1072, 596] width 52 height 22
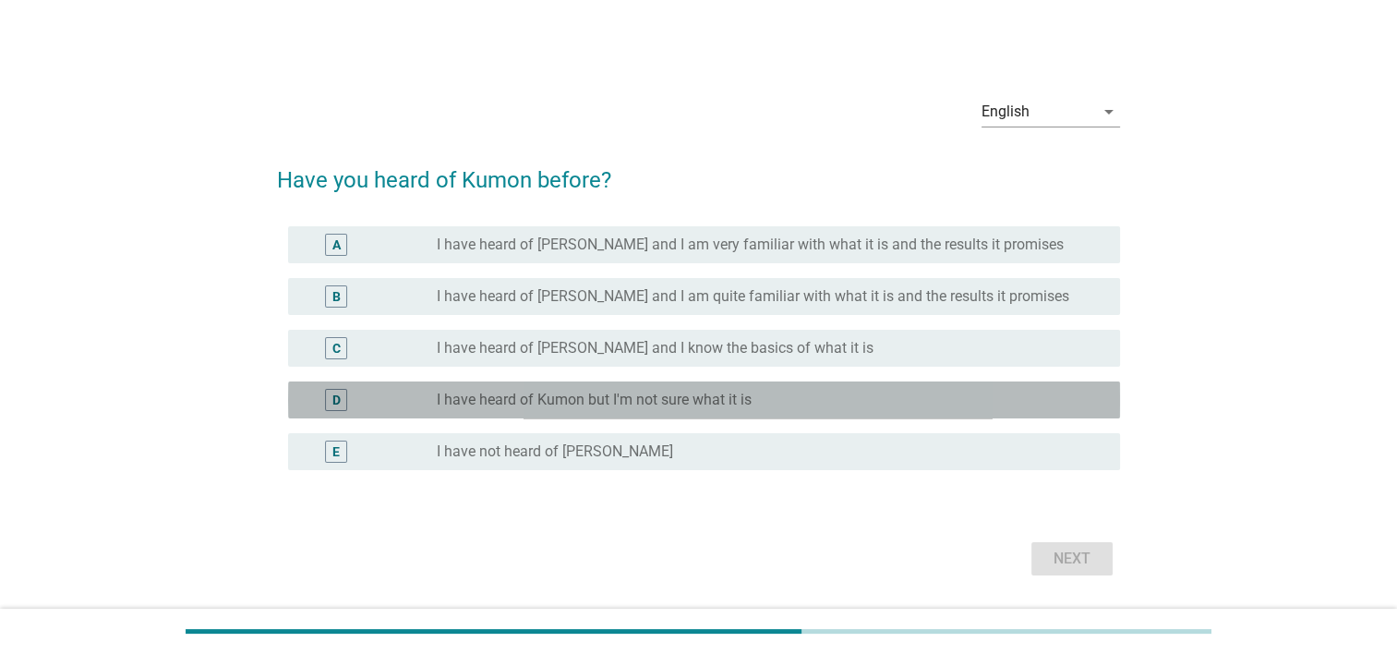
click at [475, 403] on label "I have heard of Kumon but I'm not sure what it is" at bounding box center [594, 400] width 315 height 18
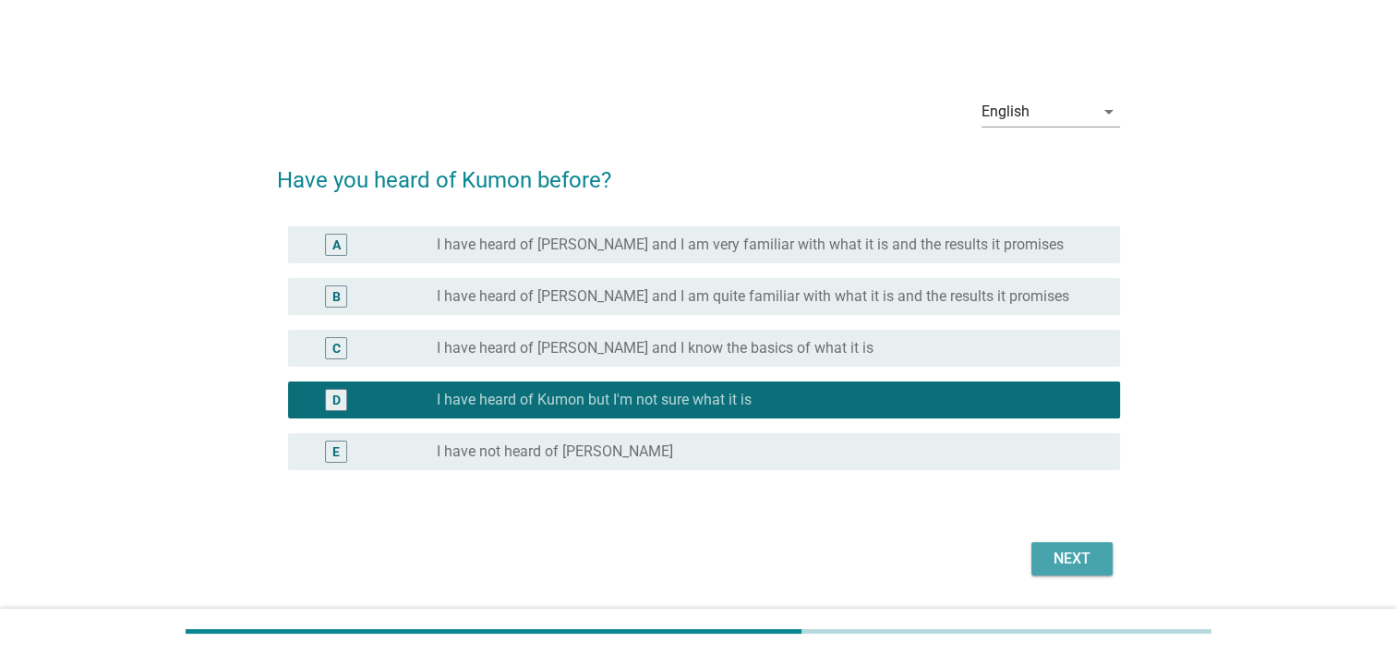
click at [1069, 562] on div "Next" at bounding box center [1072, 559] width 52 height 22
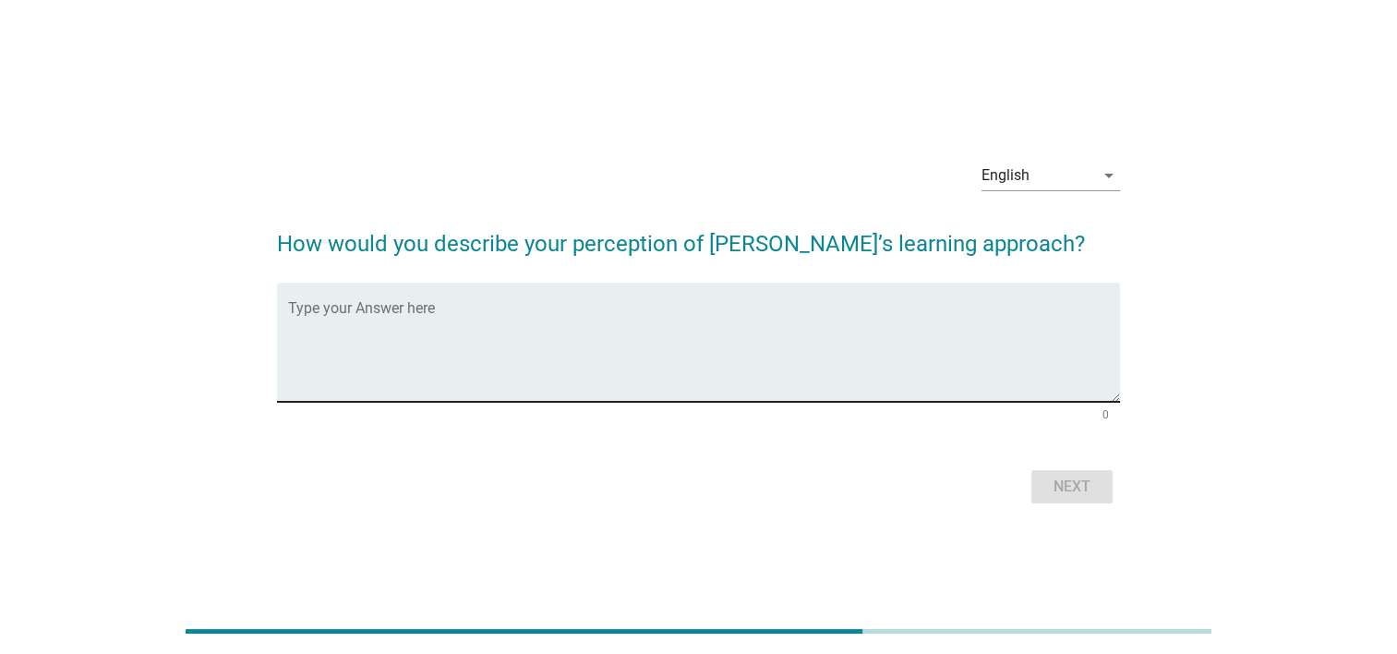
click at [458, 355] on textarea "Type your Answer here" at bounding box center [704, 353] width 832 height 97
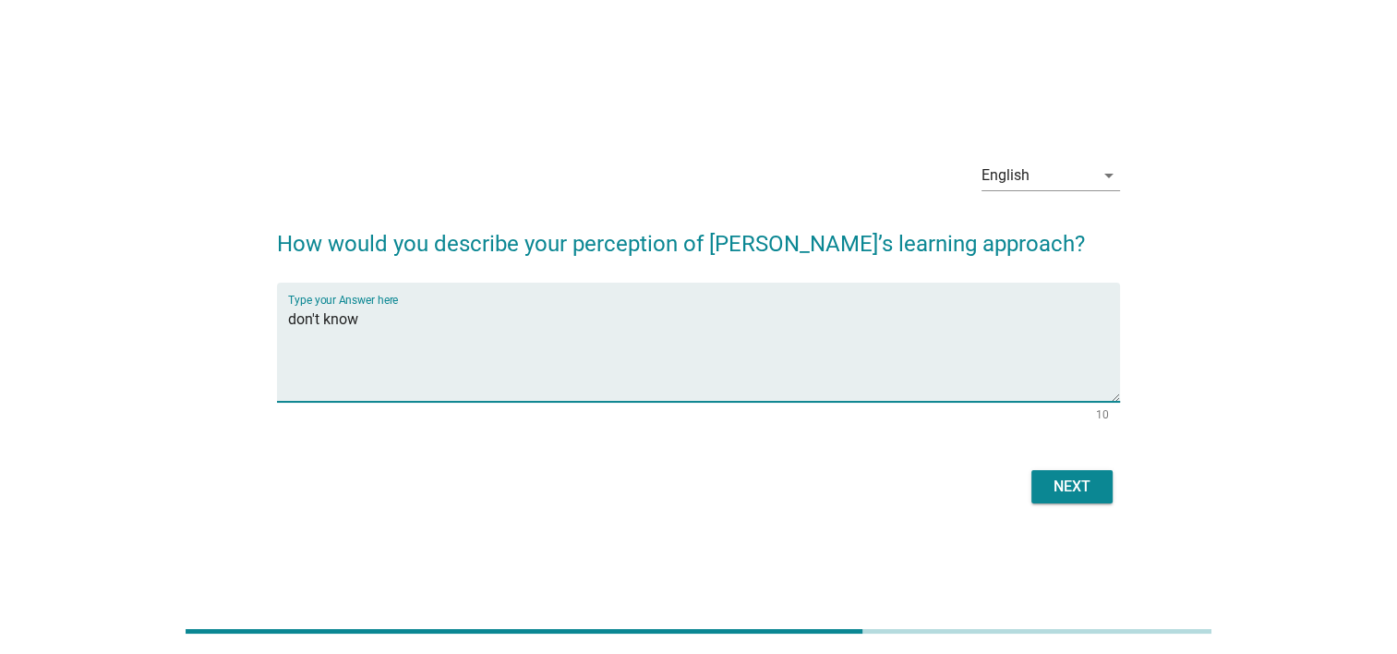
type textarea "don't know"
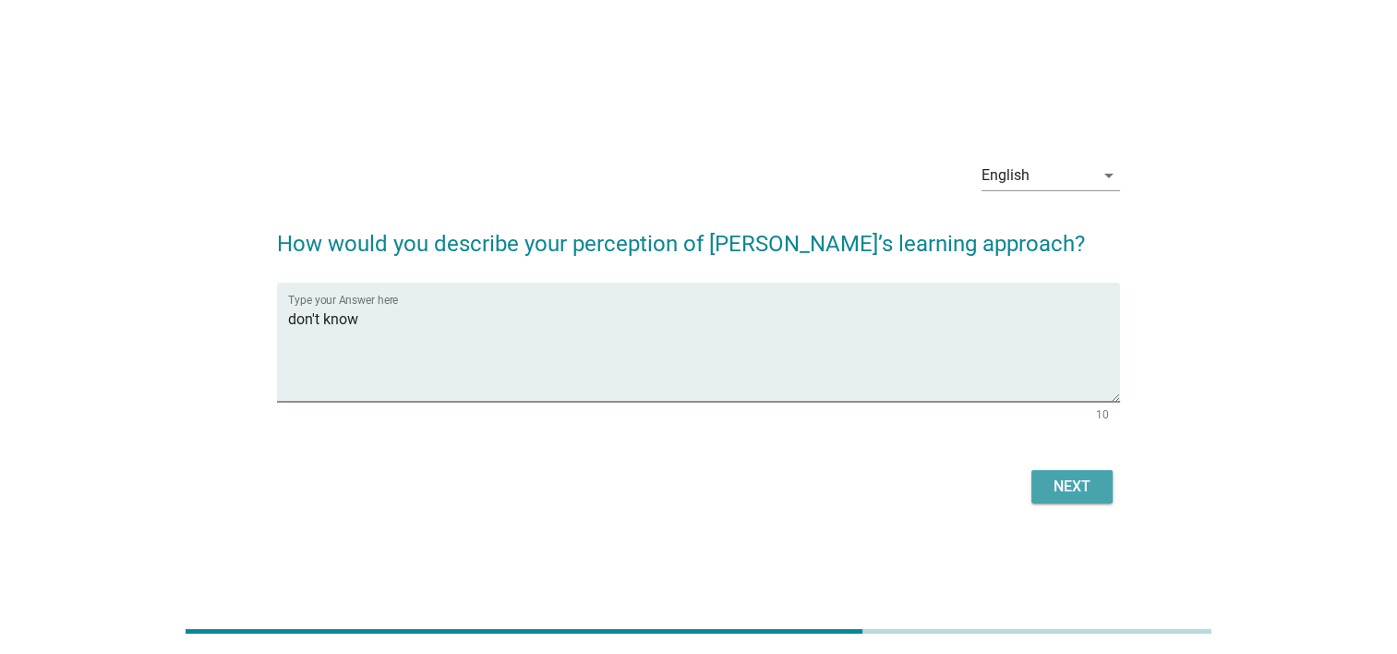
click at [1071, 479] on div "Next" at bounding box center [1072, 487] width 52 height 22
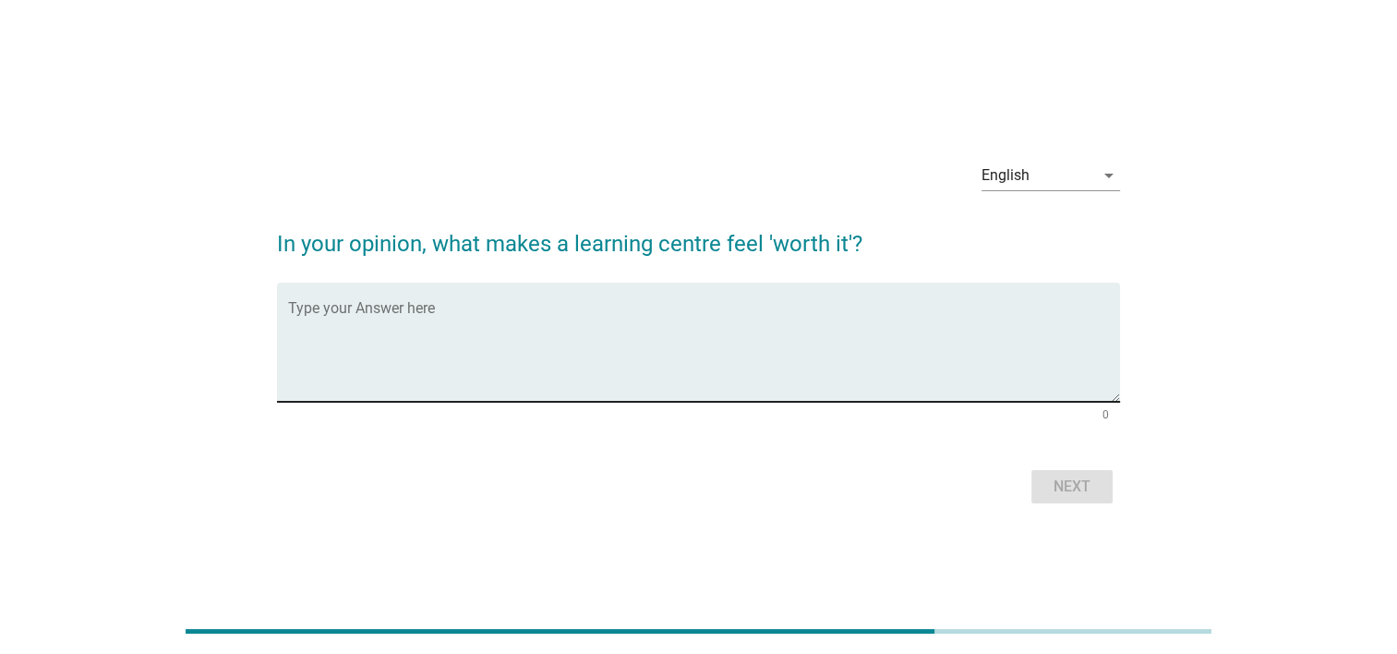
click at [553, 358] on textarea "Type your Answer here" at bounding box center [704, 353] width 832 height 97
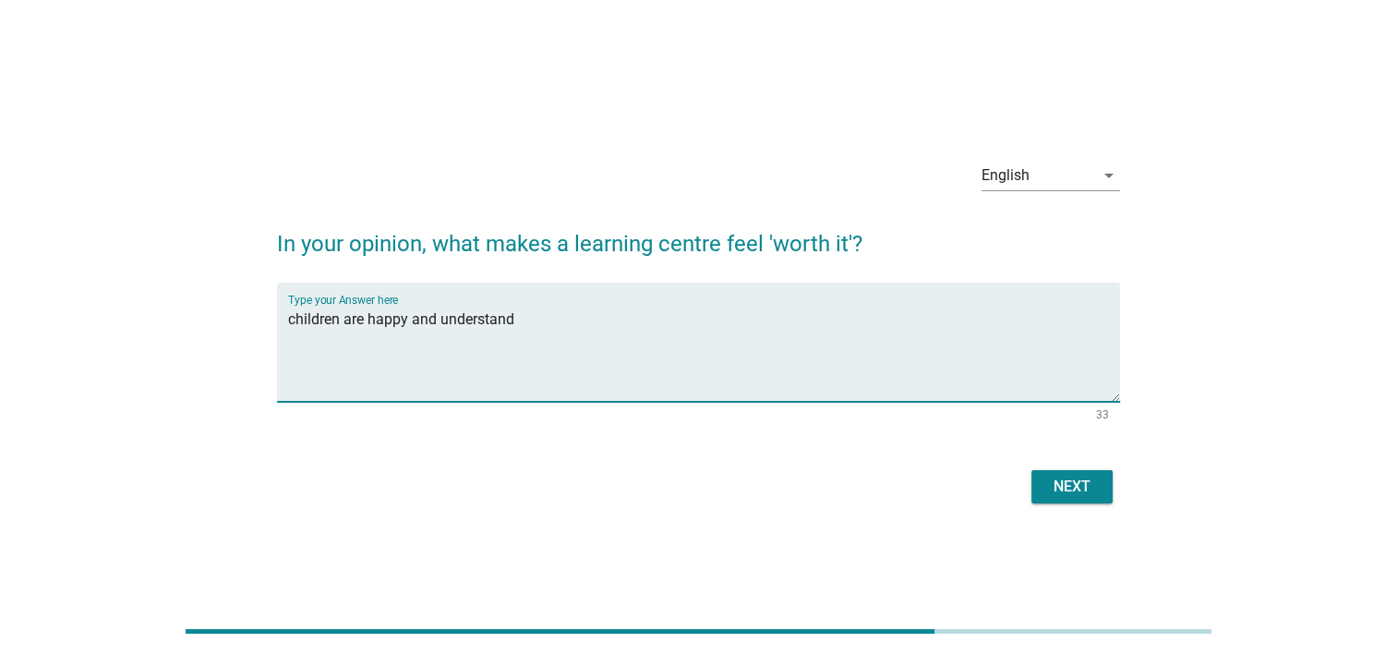
type textarea "children are happy and understand"
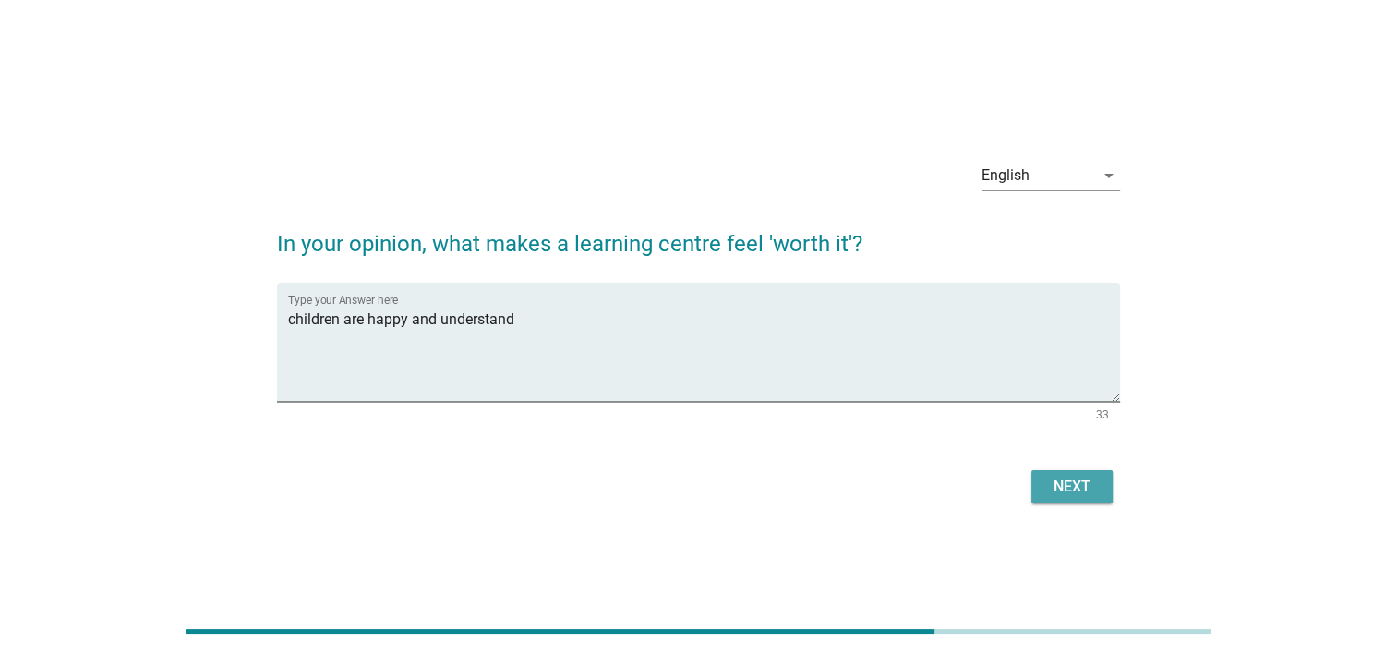
click at [1072, 483] on div "Next" at bounding box center [1072, 487] width 52 height 22
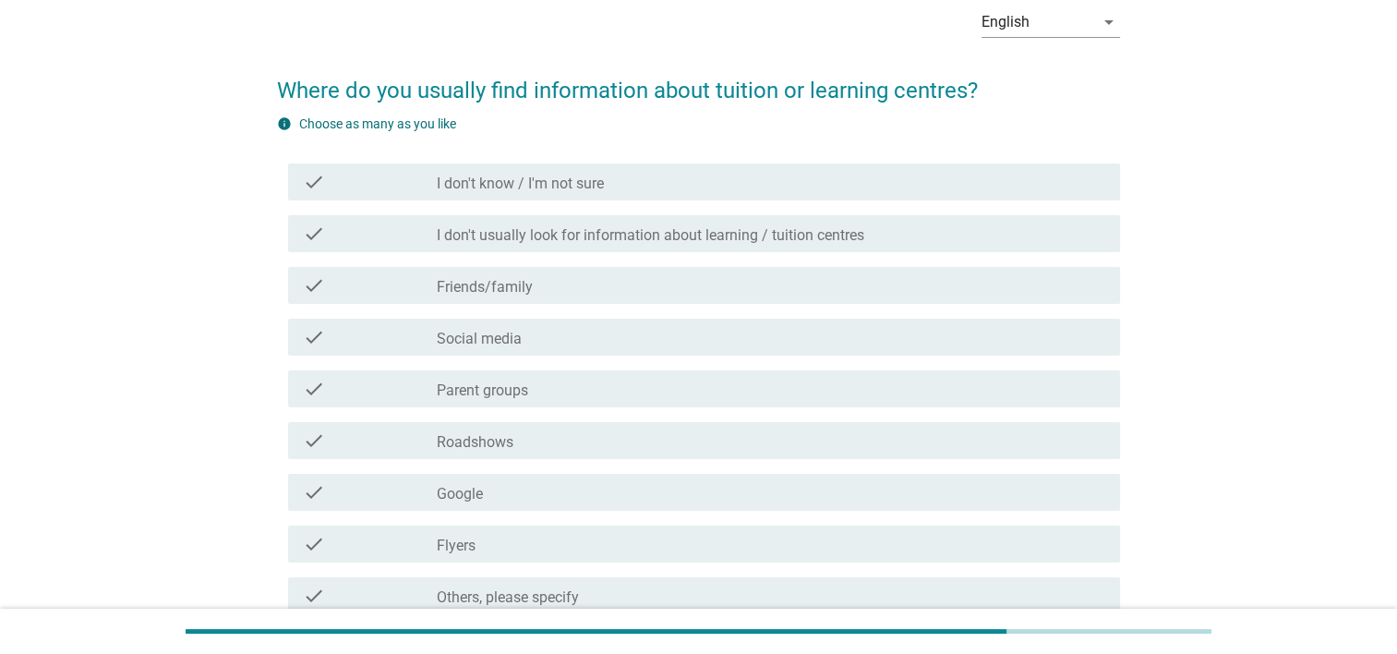
scroll to position [92, 0]
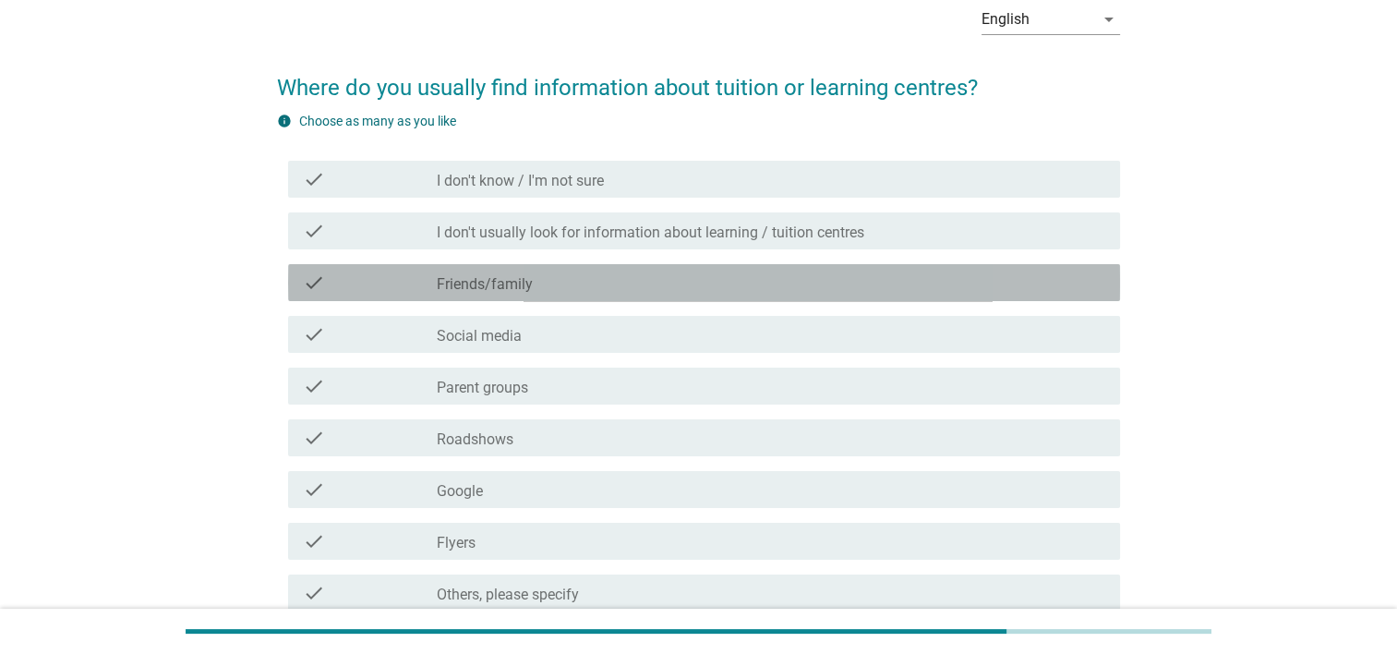
click at [561, 294] on div "check check_box_outline_blank Friends/family" at bounding box center [704, 282] width 832 height 37
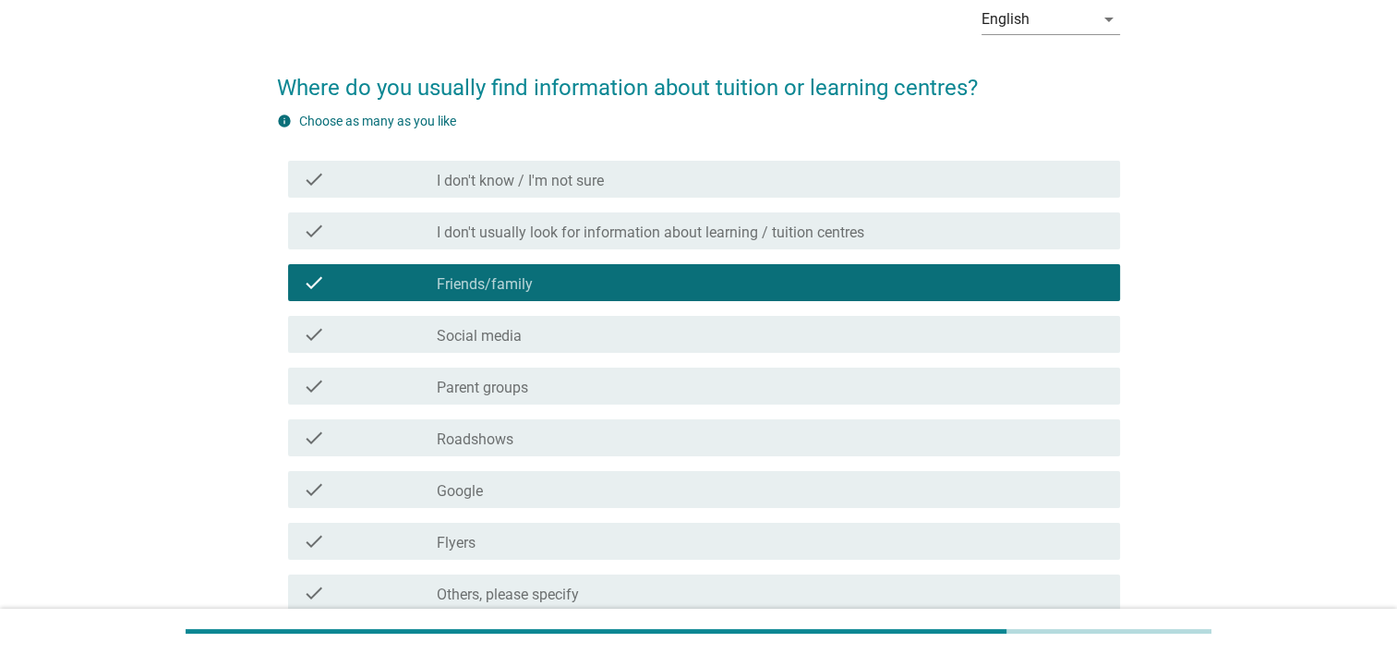
click at [586, 389] on div "check_box_outline_blank Parent groups" at bounding box center [771, 386] width 669 height 22
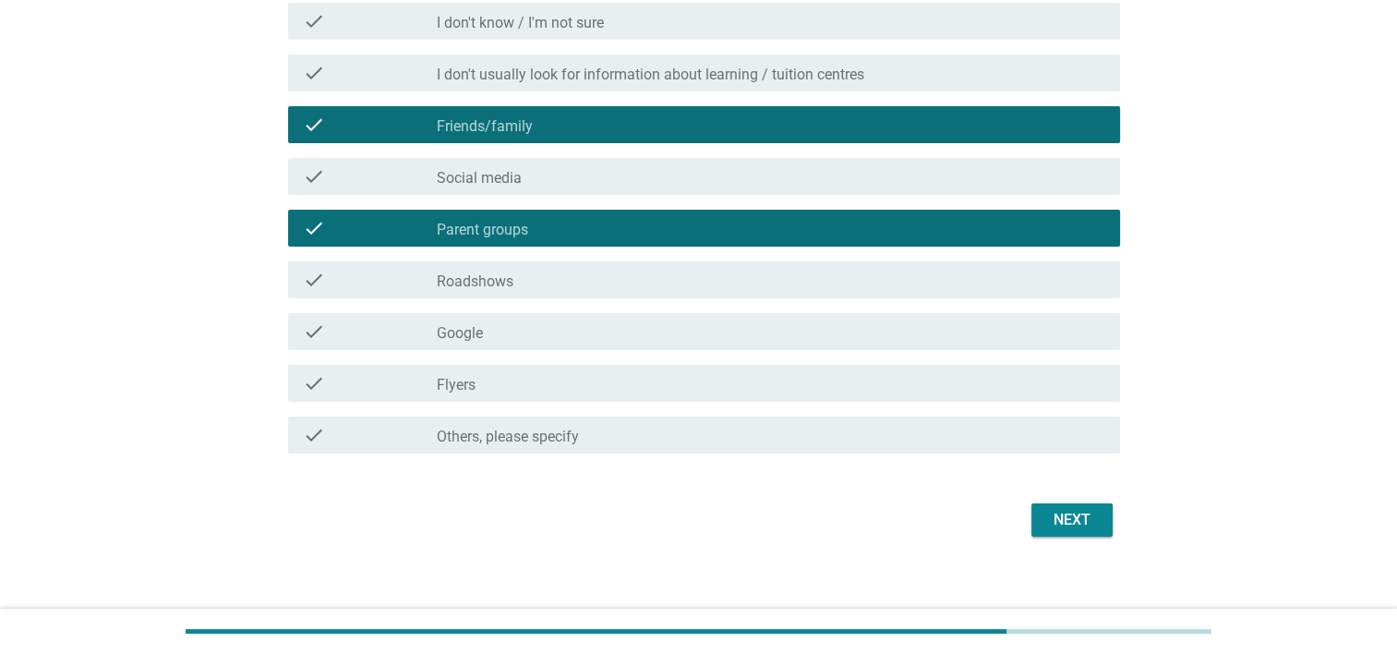
scroll to position [265, 0]
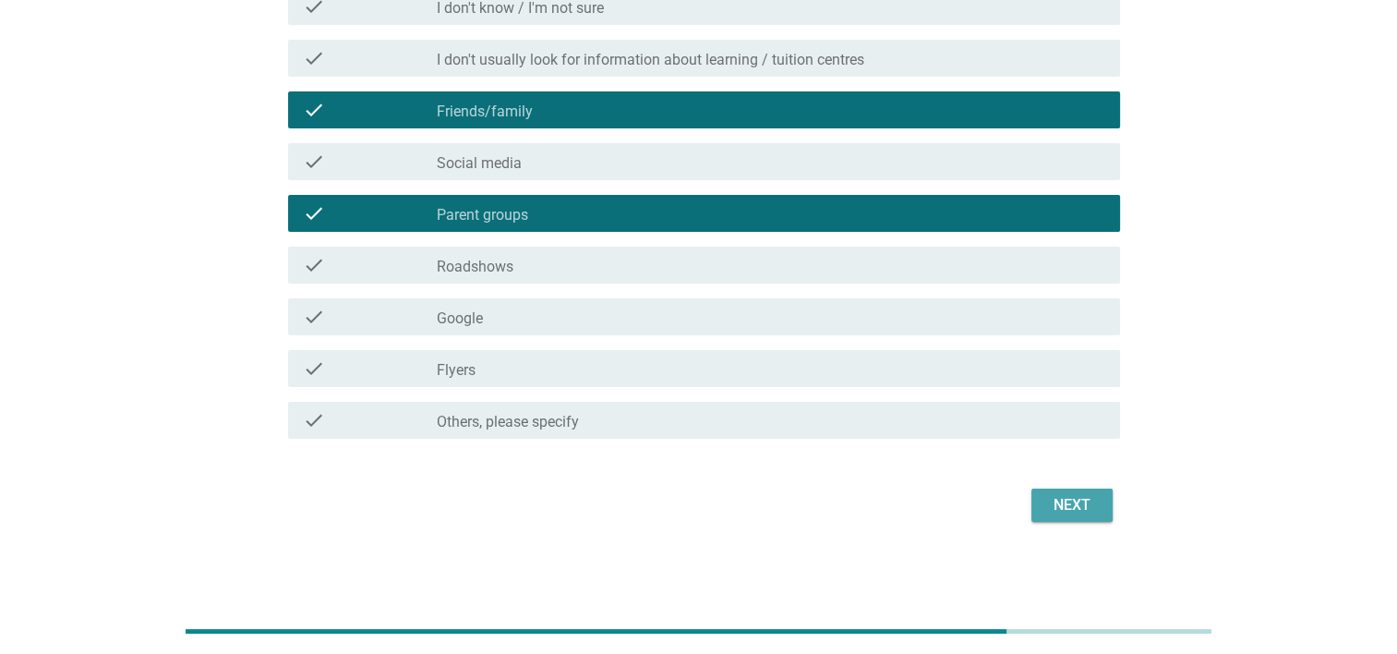
click at [1082, 506] on div "Next" at bounding box center [1072, 505] width 52 height 22
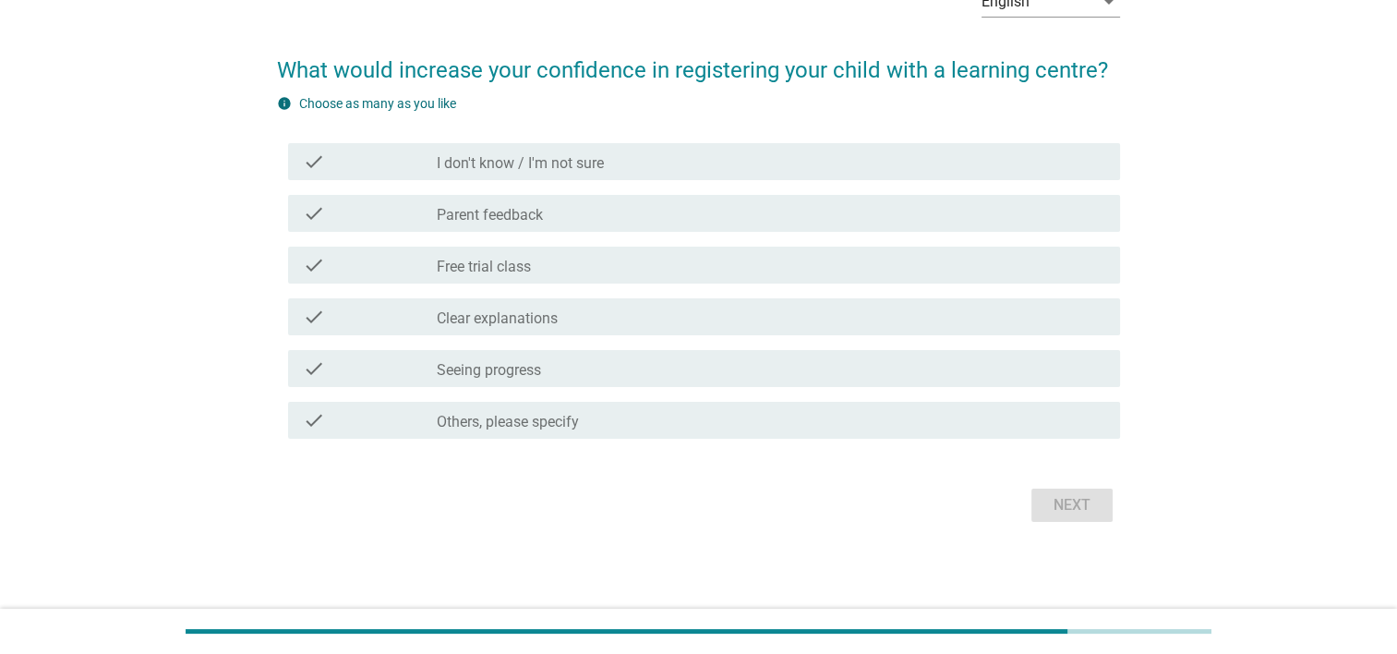
scroll to position [0, 0]
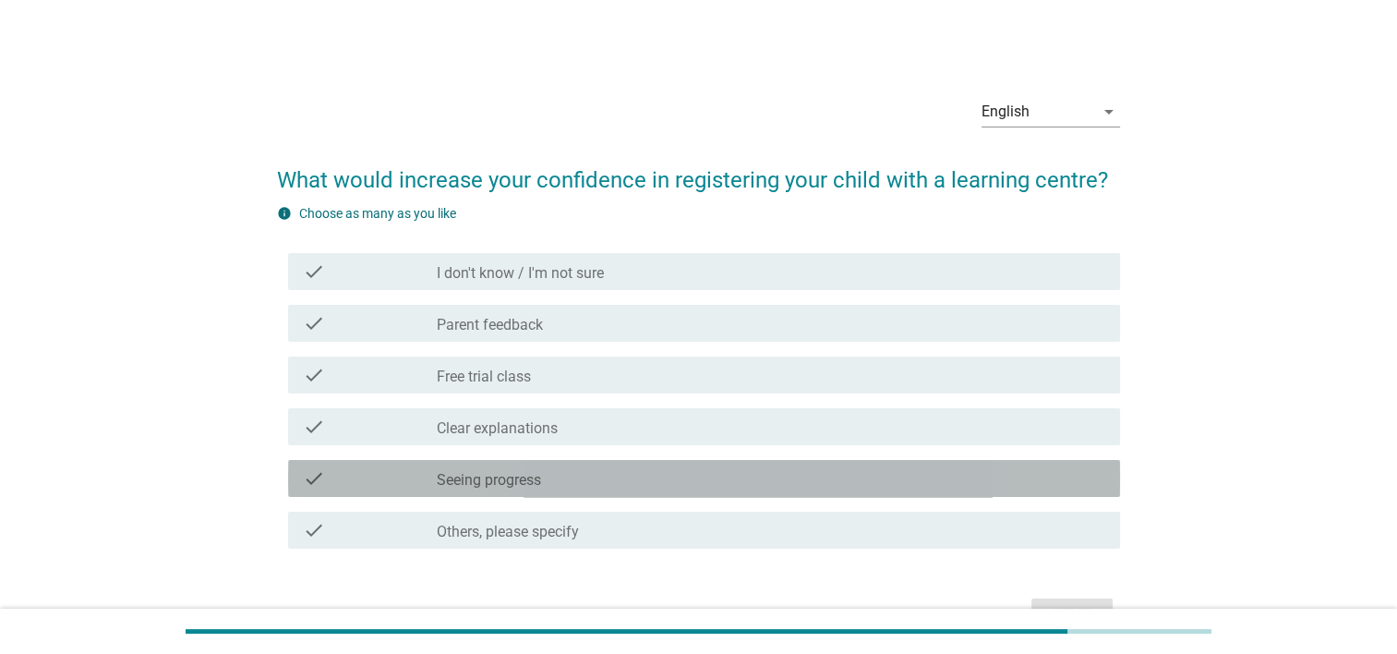
click at [475, 474] on label "Seeing progress" at bounding box center [489, 480] width 104 height 18
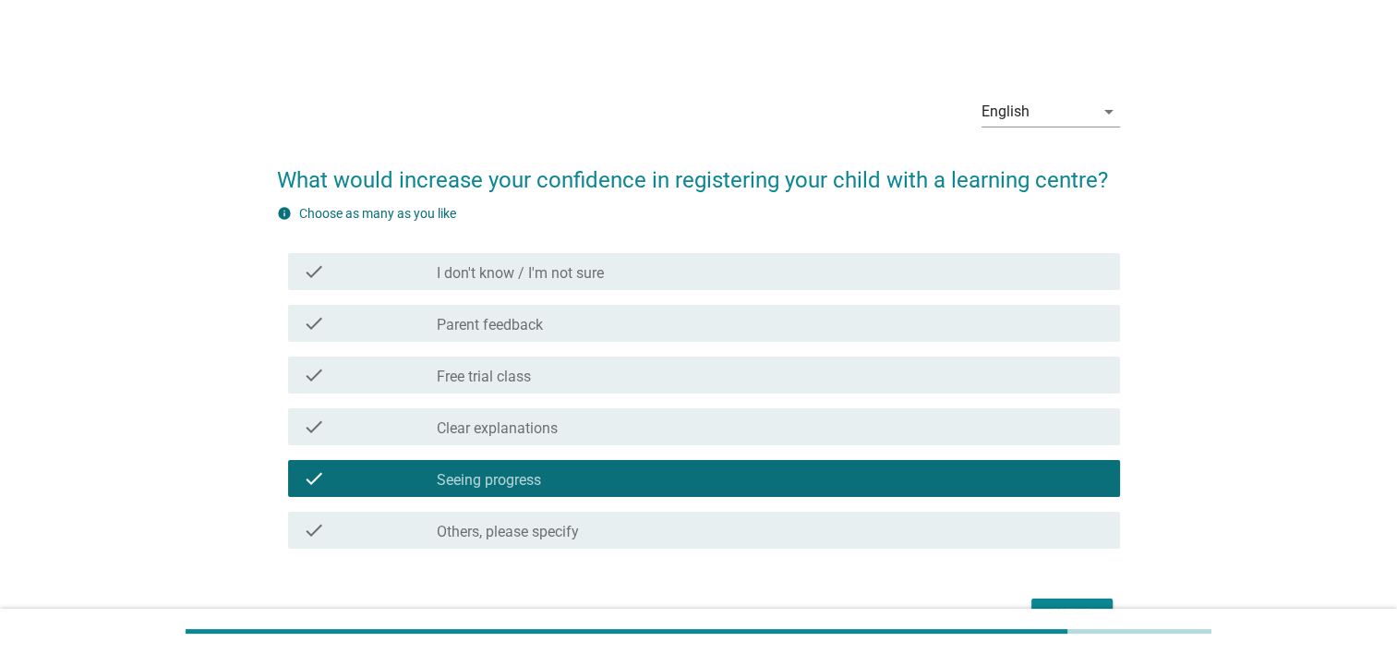
click at [530, 328] on label "Parent feedback" at bounding box center [490, 325] width 106 height 18
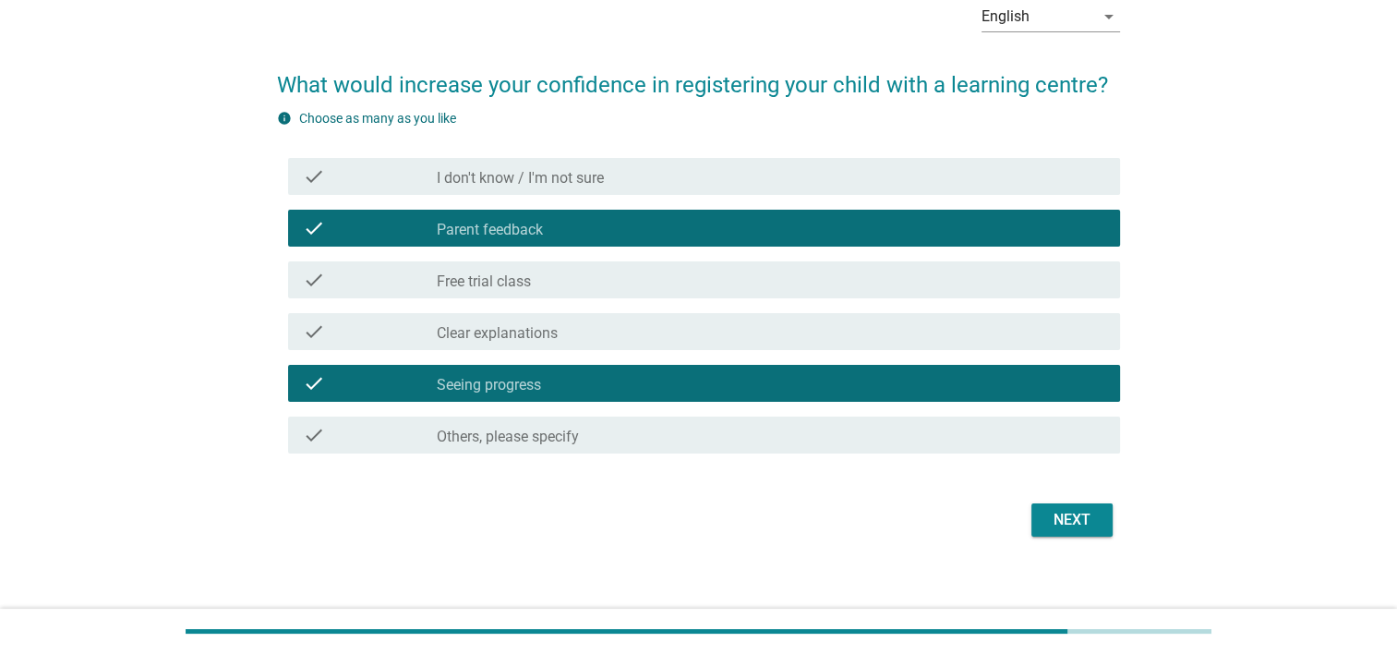
scroll to position [110, 0]
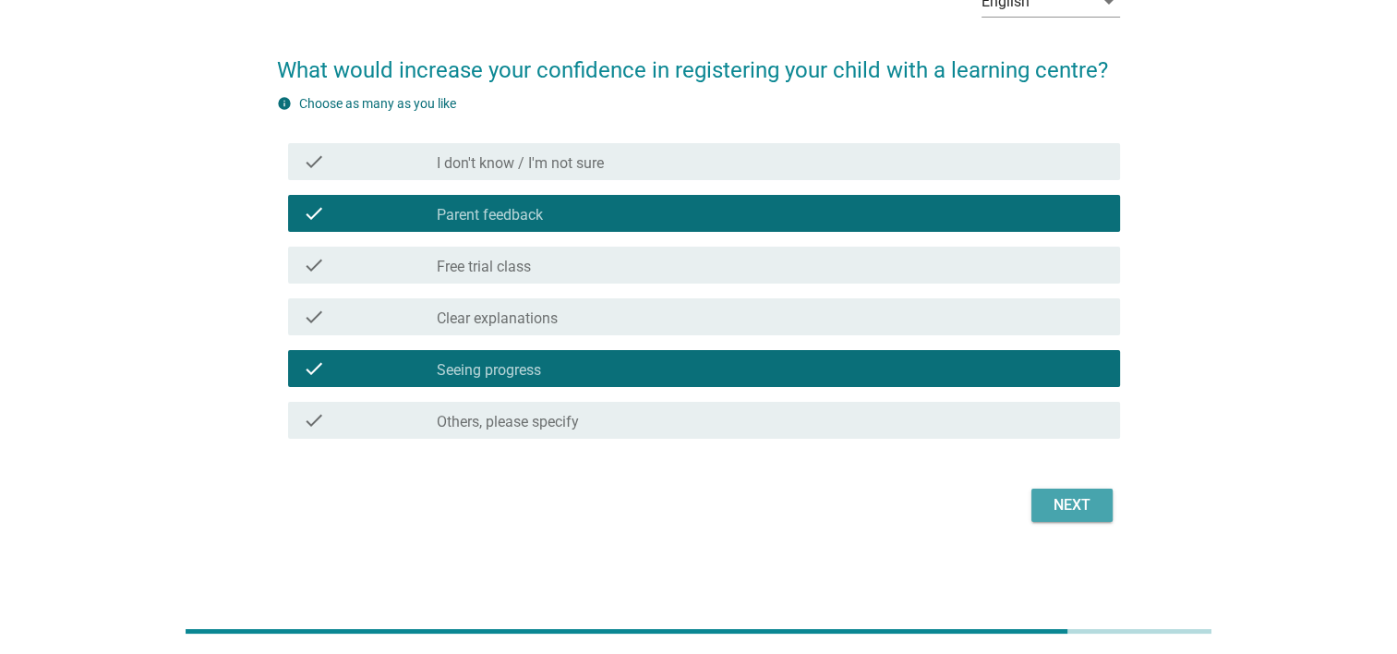
click at [1062, 499] on div "Next" at bounding box center [1072, 505] width 52 height 22
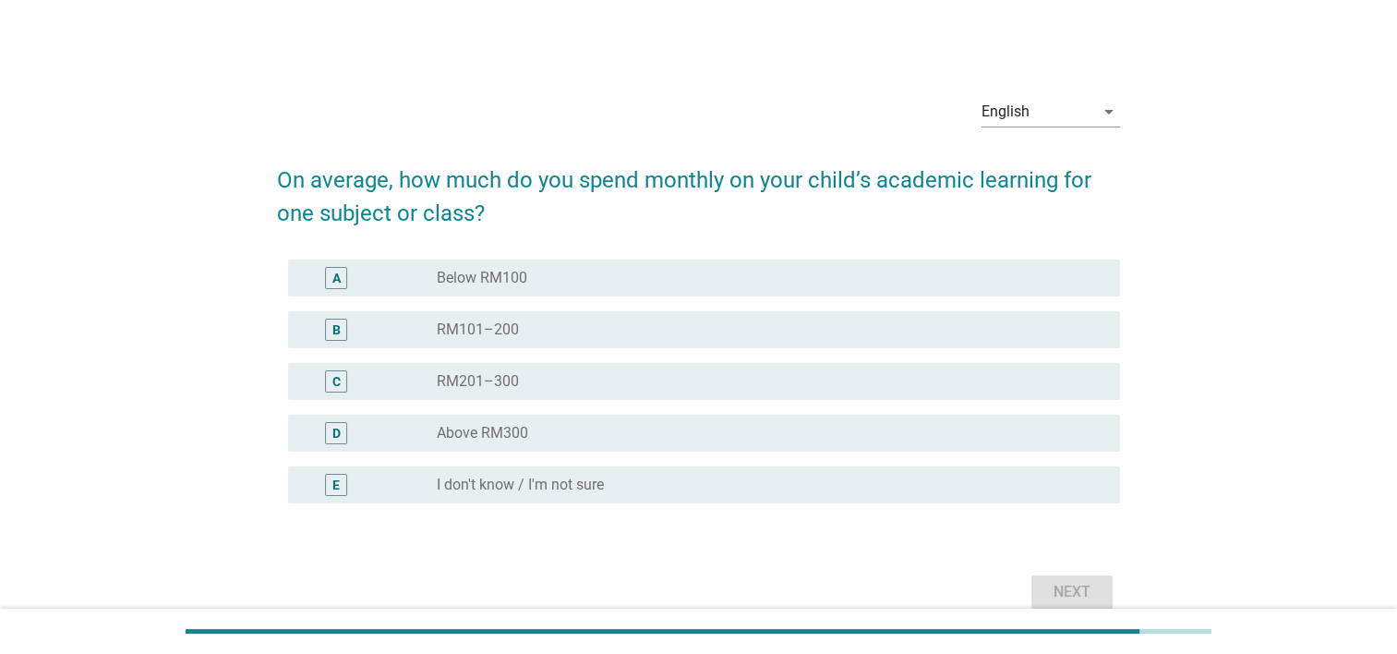
click at [537, 324] on div "radio_button_unchecked RM101–200" at bounding box center [764, 329] width 654 height 18
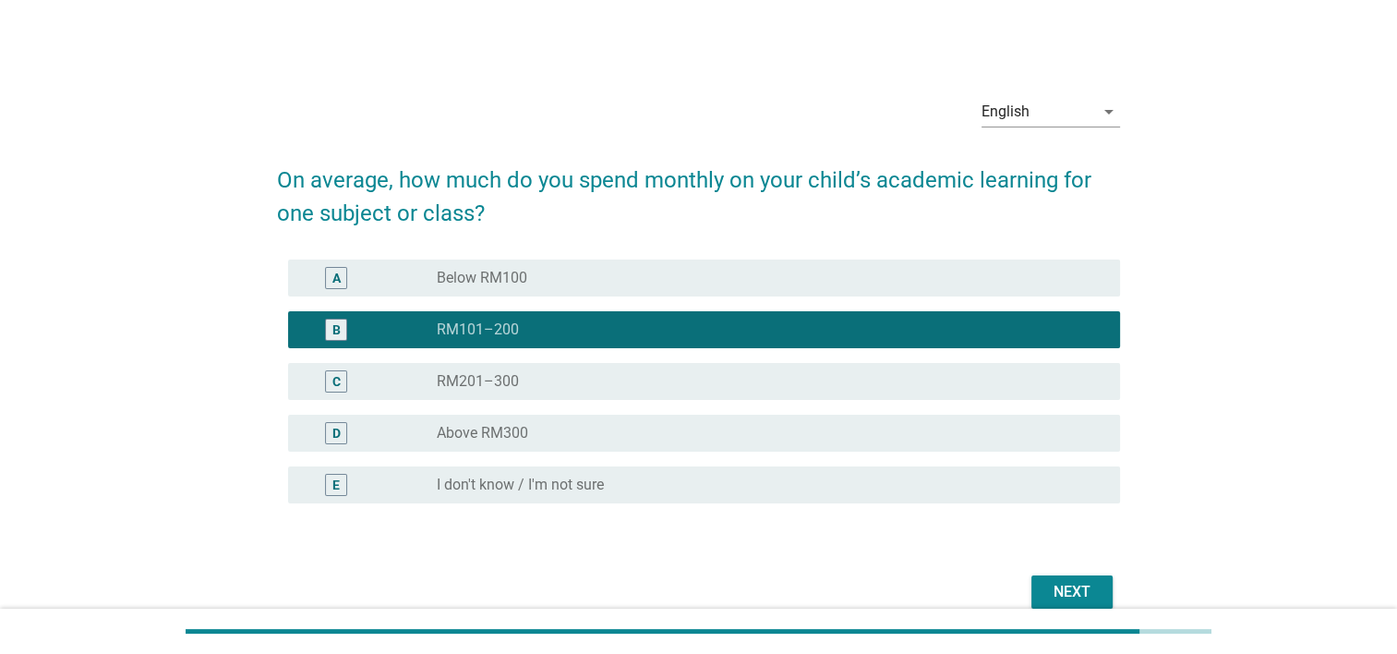
click at [1092, 587] on div "Next" at bounding box center [1072, 592] width 52 height 22
